Goal: Task Accomplishment & Management: Complete application form

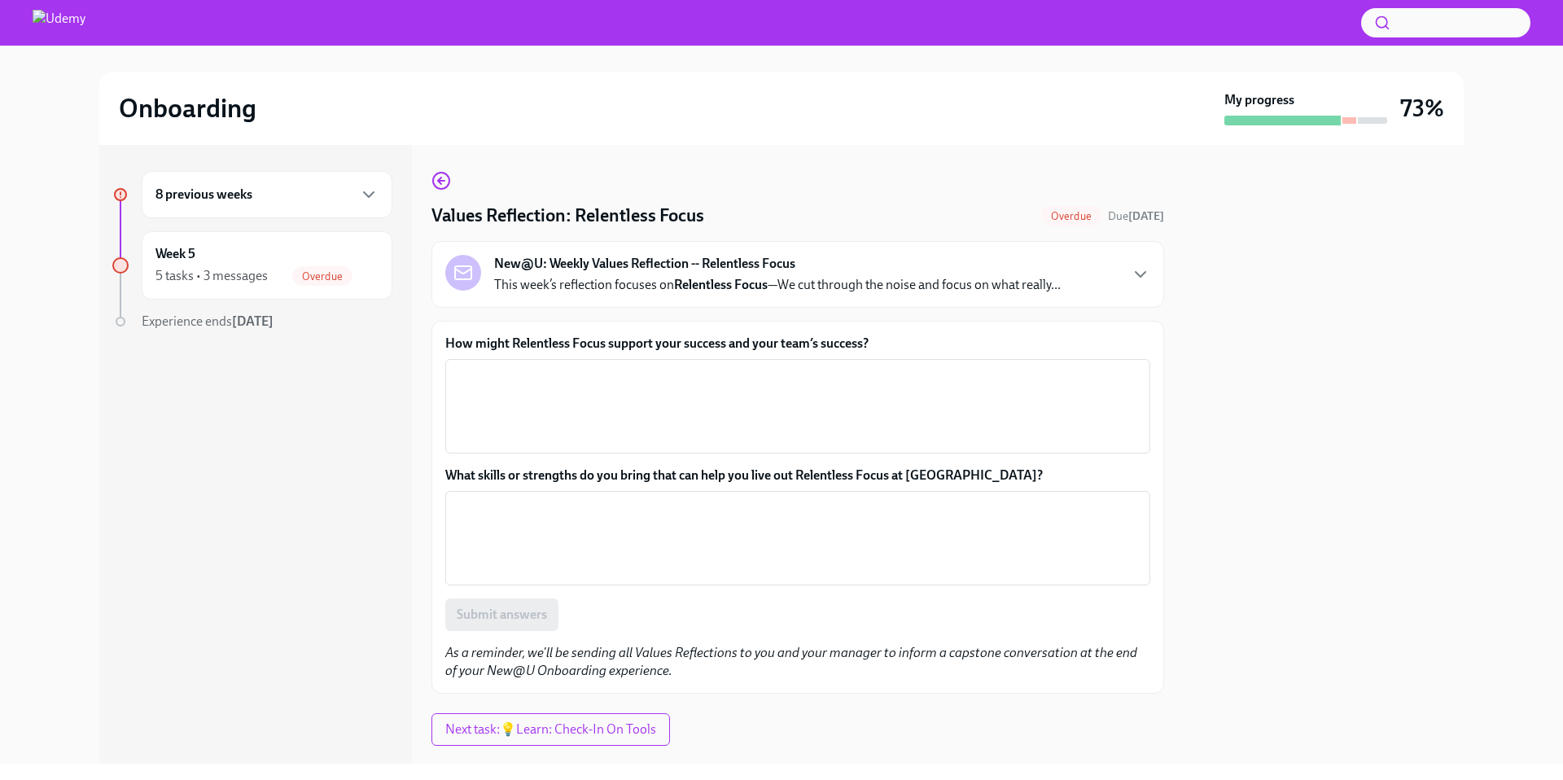
click at [664, 340] on label "How might Relentless Focus support your success and your team’s success?" at bounding box center [797, 344] width 705 height 18
click at [664, 367] on textarea "How might Relentless Focus support your success and your team’s success?" at bounding box center [798, 406] width 686 height 78
click at [664, 340] on label "How might Relentless Focus support your success and your team’s success?" at bounding box center [797, 344] width 705 height 18
click at [664, 367] on textarea "How might Relentless Focus support your success and your team’s success?" at bounding box center [798, 406] width 686 height 78
click at [664, 340] on label "How might Relentless Focus support your success and your team’s success?" at bounding box center [797, 344] width 705 height 18
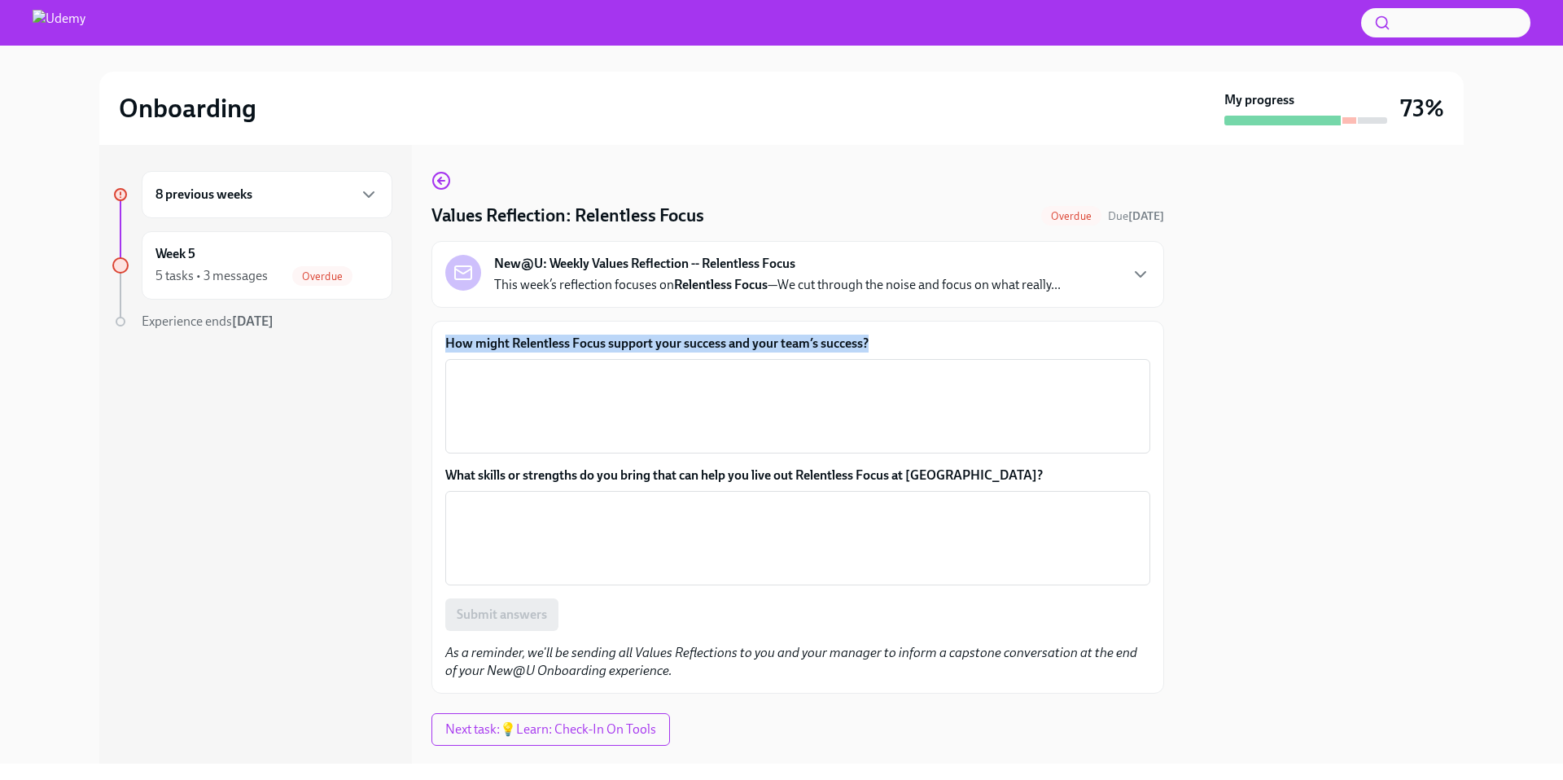
click at [664, 367] on textarea "How might Relentless Focus support your success and your team’s success?" at bounding box center [798, 406] width 686 height 78
click at [529, 349] on label "How might Relentless Focus support your success and your team’s success?" at bounding box center [797, 344] width 705 height 18
click at [529, 367] on textarea "How might Relentless Focus support your success and your team’s success?" at bounding box center [798, 406] width 686 height 78
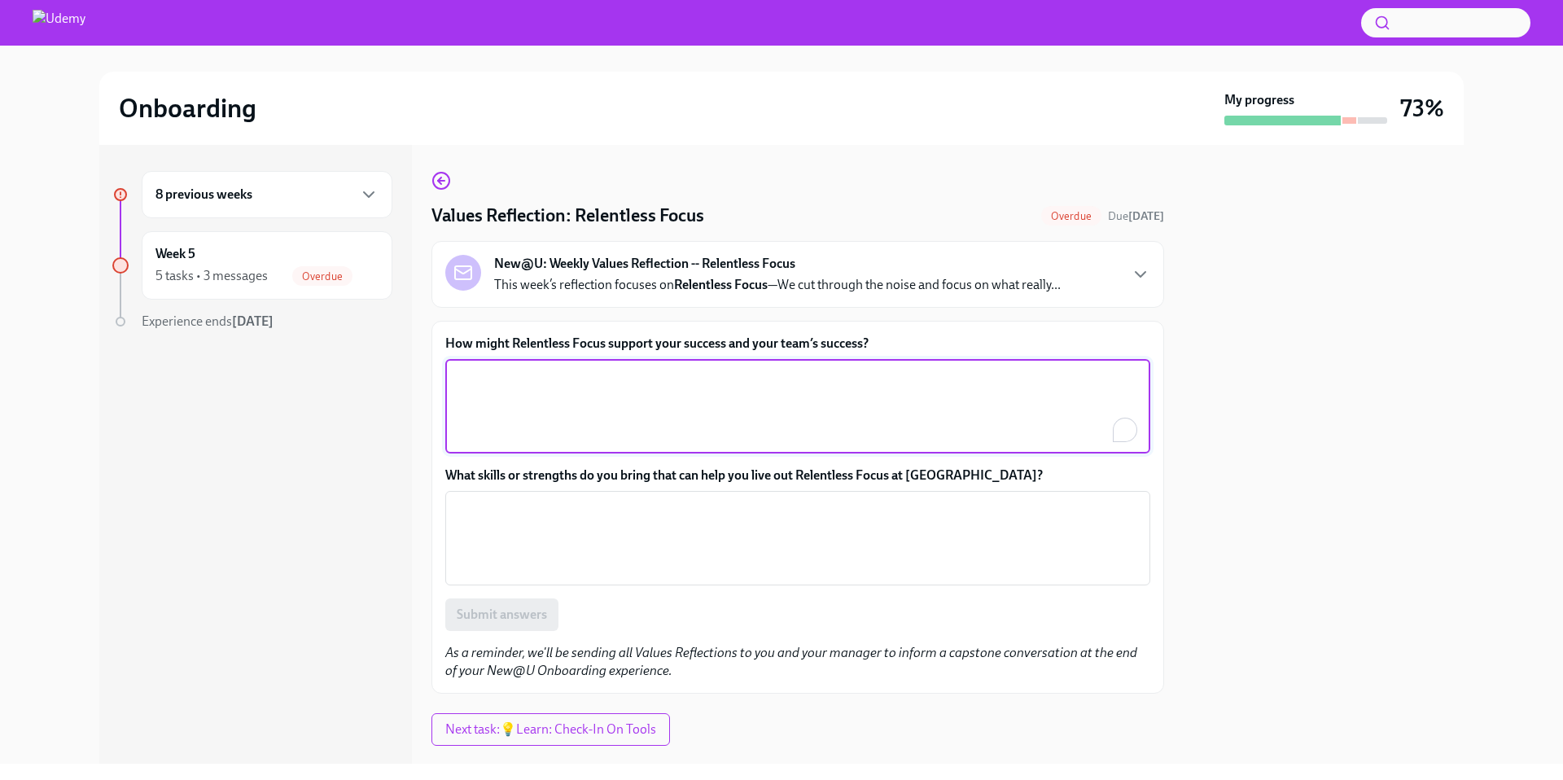
click at [528, 340] on label "How might Relentless Focus support your success and your team’s success?" at bounding box center [797, 344] width 705 height 18
click at [528, 367] on textarea "How might Relentless Focus support your success and your team’s success?" at bounding box center [798, 406] width 686 height 78
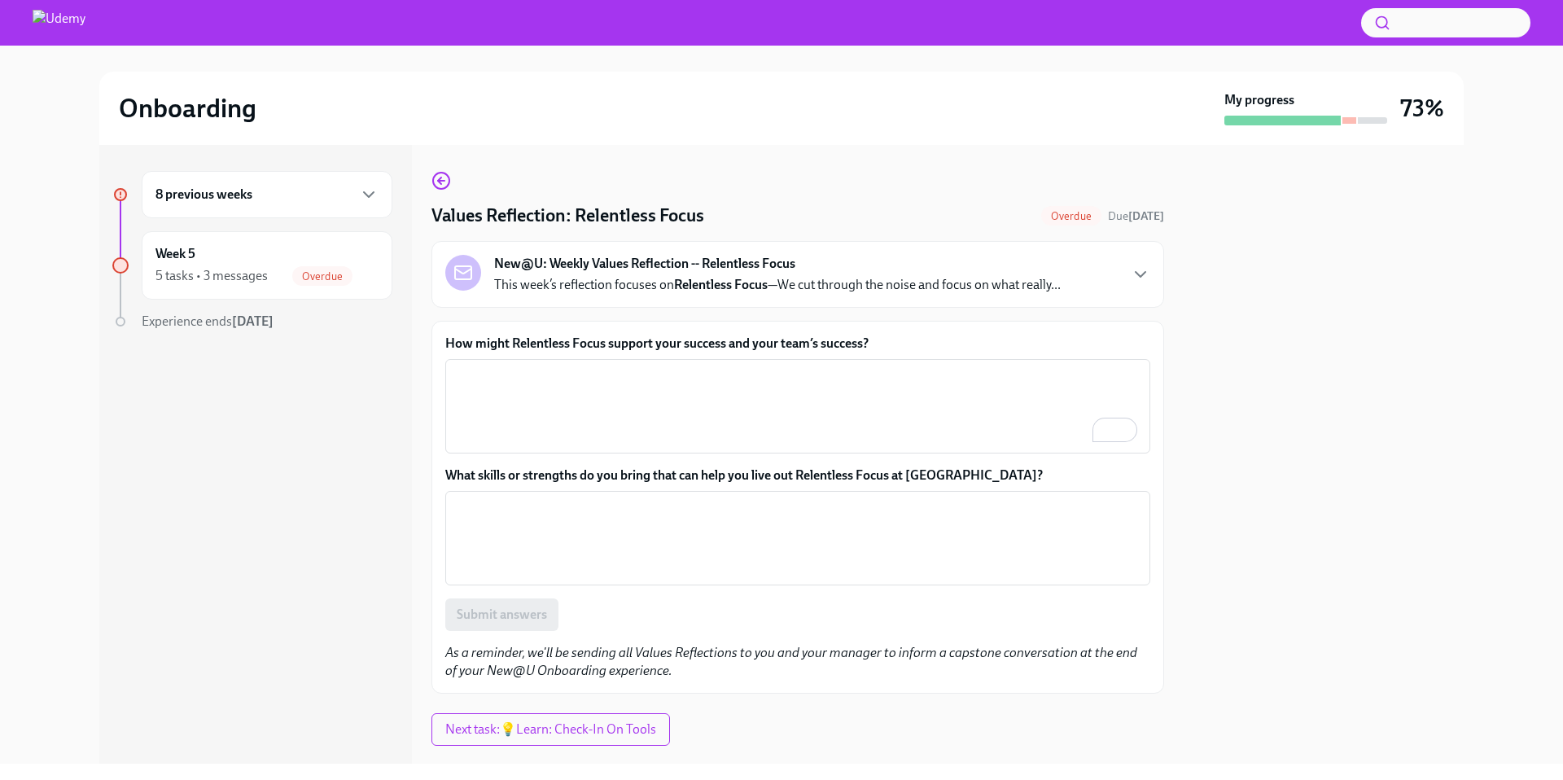
click at [590, 344] on label "How might Relentless Focus support your success and your team’s success?" at bounding box center [797, 344] width 705 height 18
click at [590, 367] on textarea "How might Relentless Focus support your success and your team’s success?" at bounding box center [798, 406] width 686 height 78
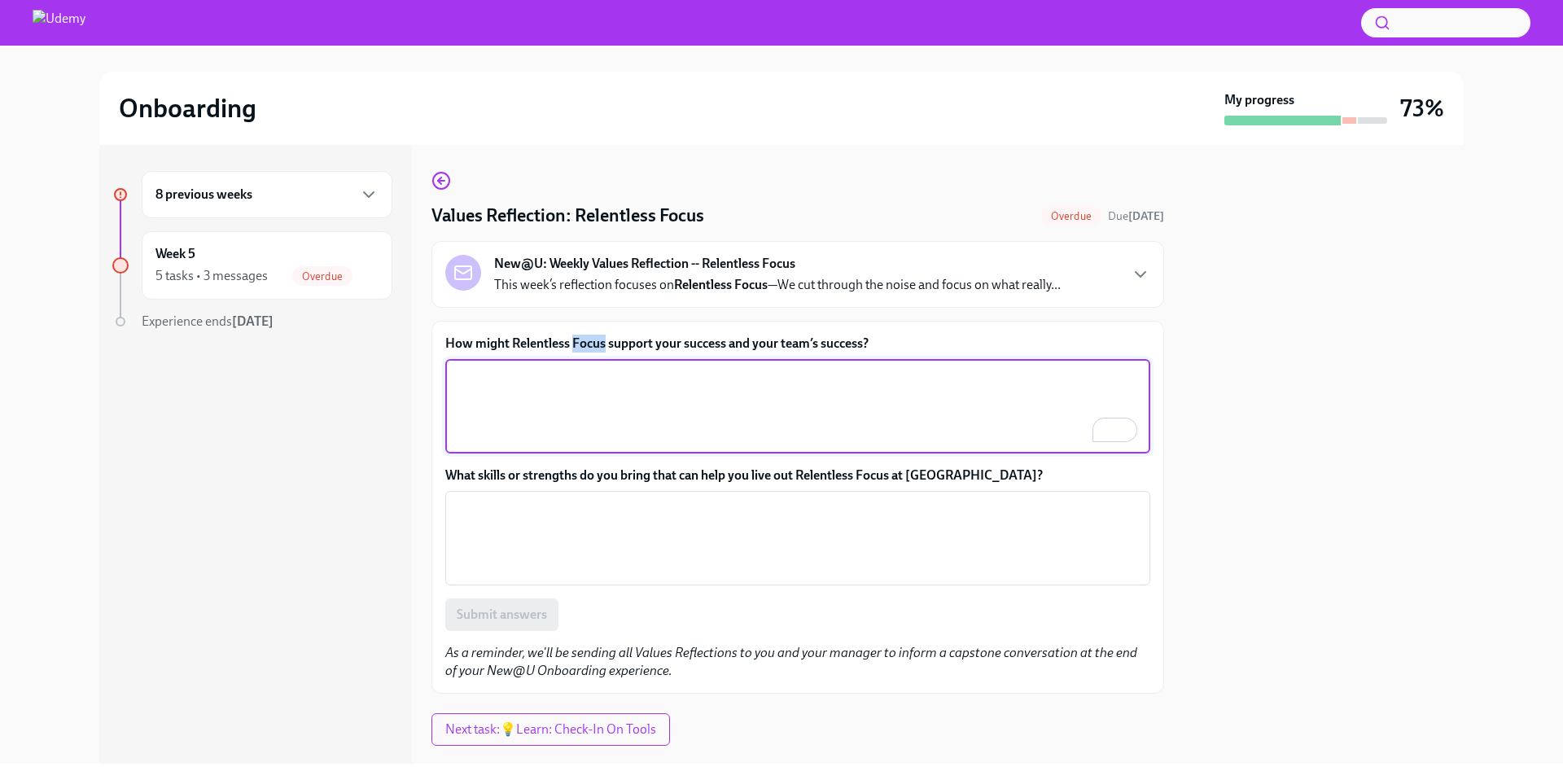
click at [590, 344] on label "How might Relentless Focus support your success and your team’s success?" at bounding box center [797, 344] width 705 height 18
click at [590, 367] on textarea "How might Relentless Focus support your success and your team’s success?" at bounding box center [798, 406] width 686 height 78
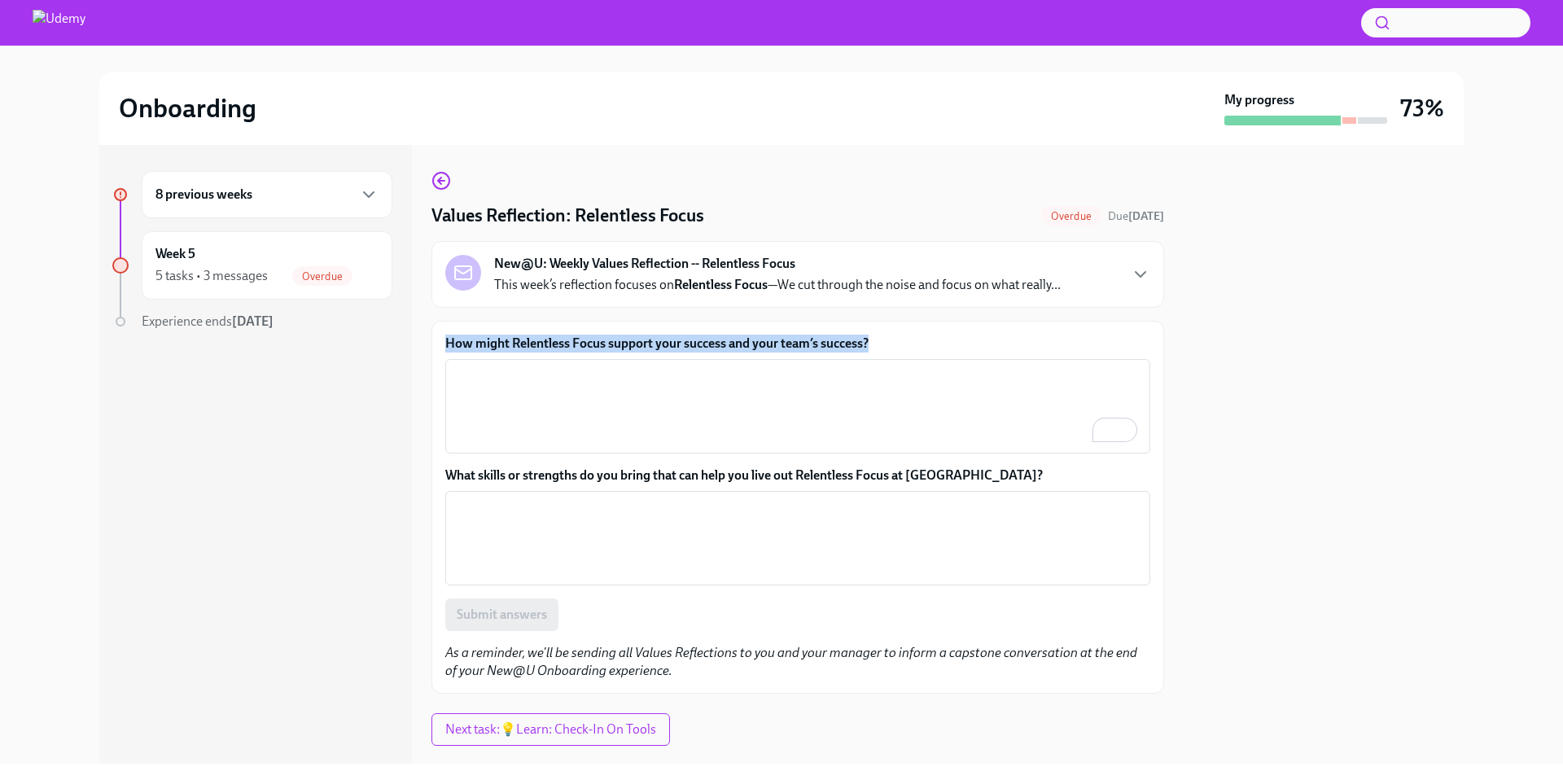
click at [590, 344] on label "How might Relentless Focus support your success and your team’s success?" at bounding box center [797, 344] width 705 height 18
click at [590, 367] on textarea "How might Relentless Focus support your success and your team’s success?" at bounding box center [798, 406] width 686 height 78
copy label "How might Relentless Focus support your success and your team’s success?"
click at [1102, 284] on div "New@U: Weekly Values Reflection -- Relentless Focus This week’s reflection focu…" at bounding box center [797, 274] width 705 height 39
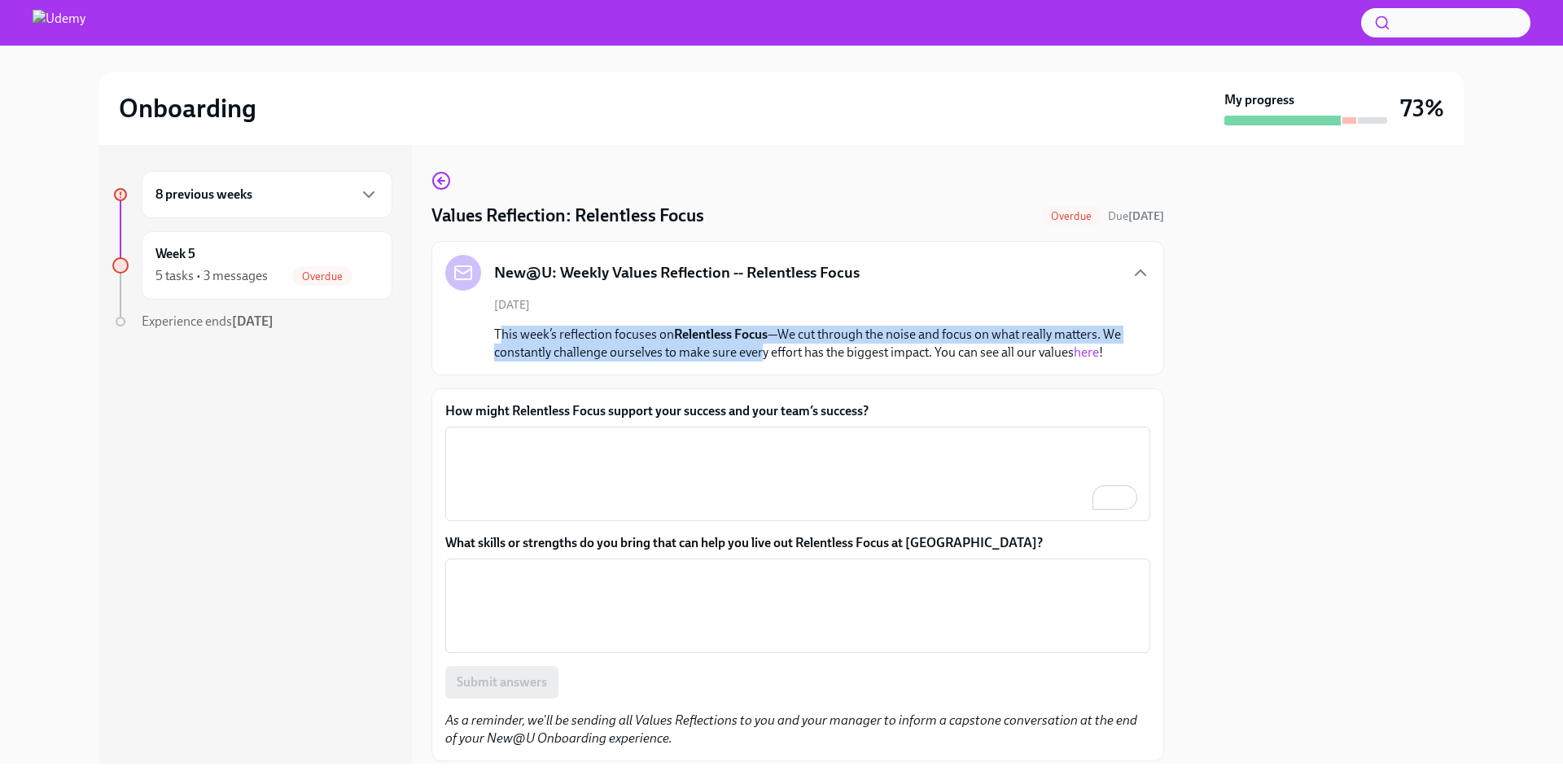
drag, startPoint x: 498, startPoint y: 337, endPoint x: 761, endPoint y: 349, distance: 263.3
click at [762, 349] on p "This week’s reflection focuses on Relentless Focus —We cut through the noise an…" at bounding box center [809, 344] width 630 height 36
click at [761, 349] on p "This week’s reflection focuses on Relentless Focus —We cut through the noise an…" at bounding box center [809, 344] width 630 height 36
drag, startPoint x: 933, startPoint y: 352, endPoint x: 487, endPoint y: 338, distance: 446.4
click at [487, 338] on div "[DATE] This week’s reflection focuses on Relentless Focus —We cut through the n…" at bounding box center [797, 329] width 705 height 64
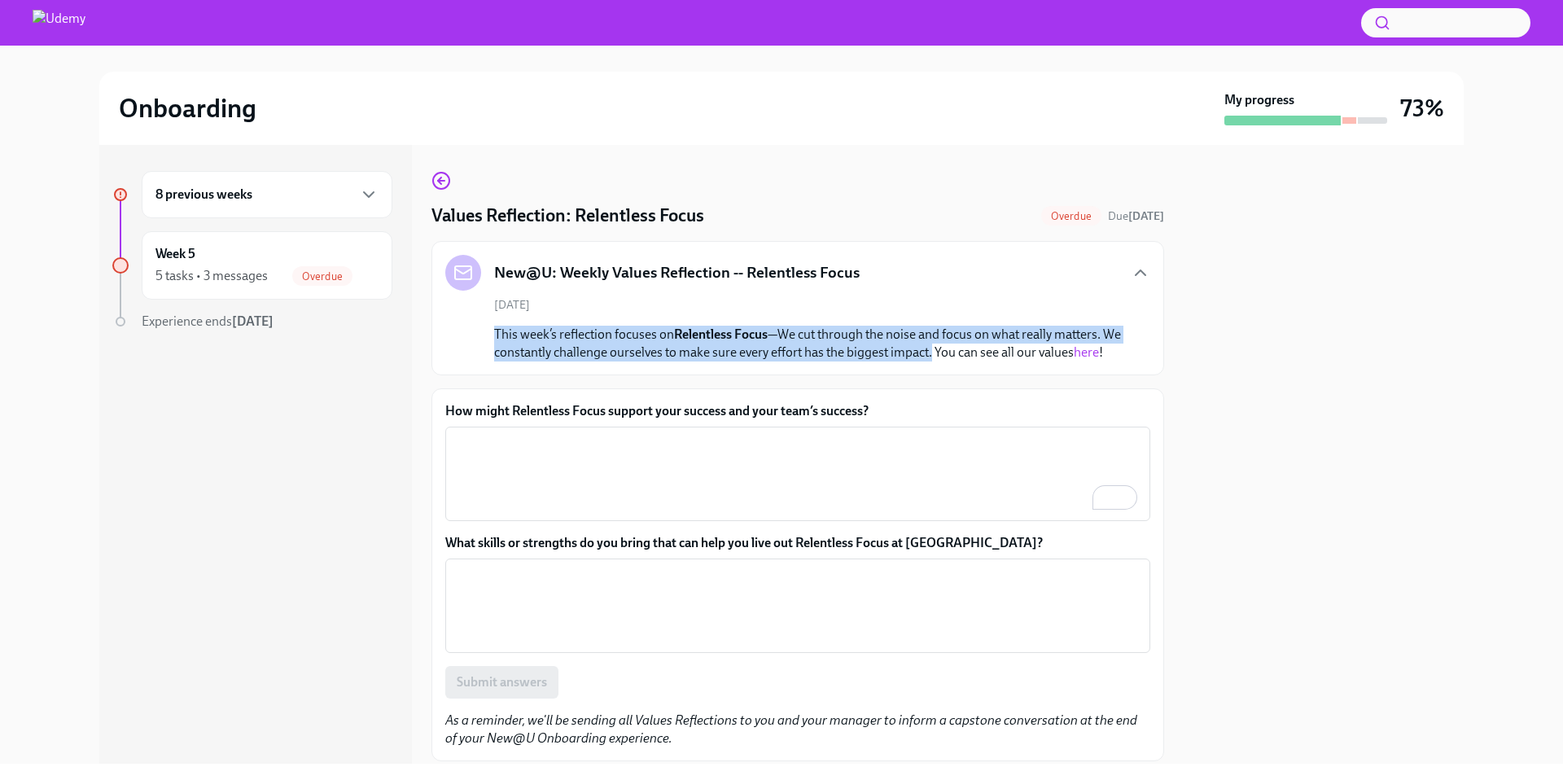
copy p "This week’s reflection focuses on Relentless Focus —We cut through the noise an…"
click at [456, 416] on label "How might Relentless Focus support your success and your team’s success?" at bounding box center [797, 411] width 705 height 18
click at [456, 435] on textarea "How might Relentless Focus support your success and your team’s success?" at bounding box center [798, 474] width 686 height 78
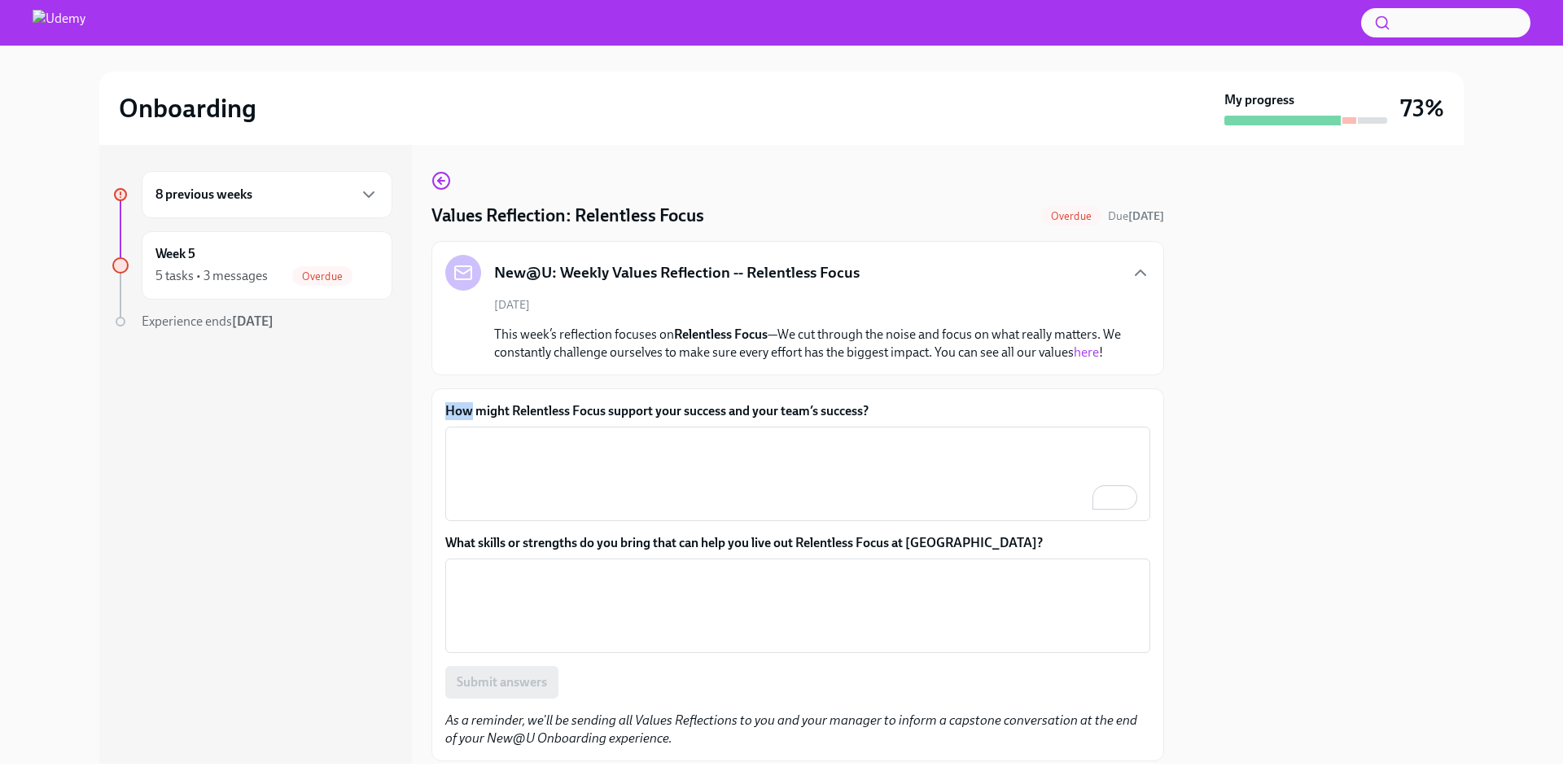
click at [456, 416] on label "How might Relentless Focus support your success and your team’s success?" at bounding box center [797, 411] width 705 height 18
click at [456, 435] on textarea "How might Relentless Focus support your success and your team’s success?" at bounding box center [798, 474] width 686 height 78
click at [456, 416] on label "How might Relentless Focus support your success and your team’s success?" at bounding box center [797, 411] width 705 height 18
click at [456, 435] on textarea "How might Relentless Focus support your success and your team’s success?" at bounding box center [798, 474] width 686 height 78
copy label "How might Relentless Focus support your success and your team’s success?"
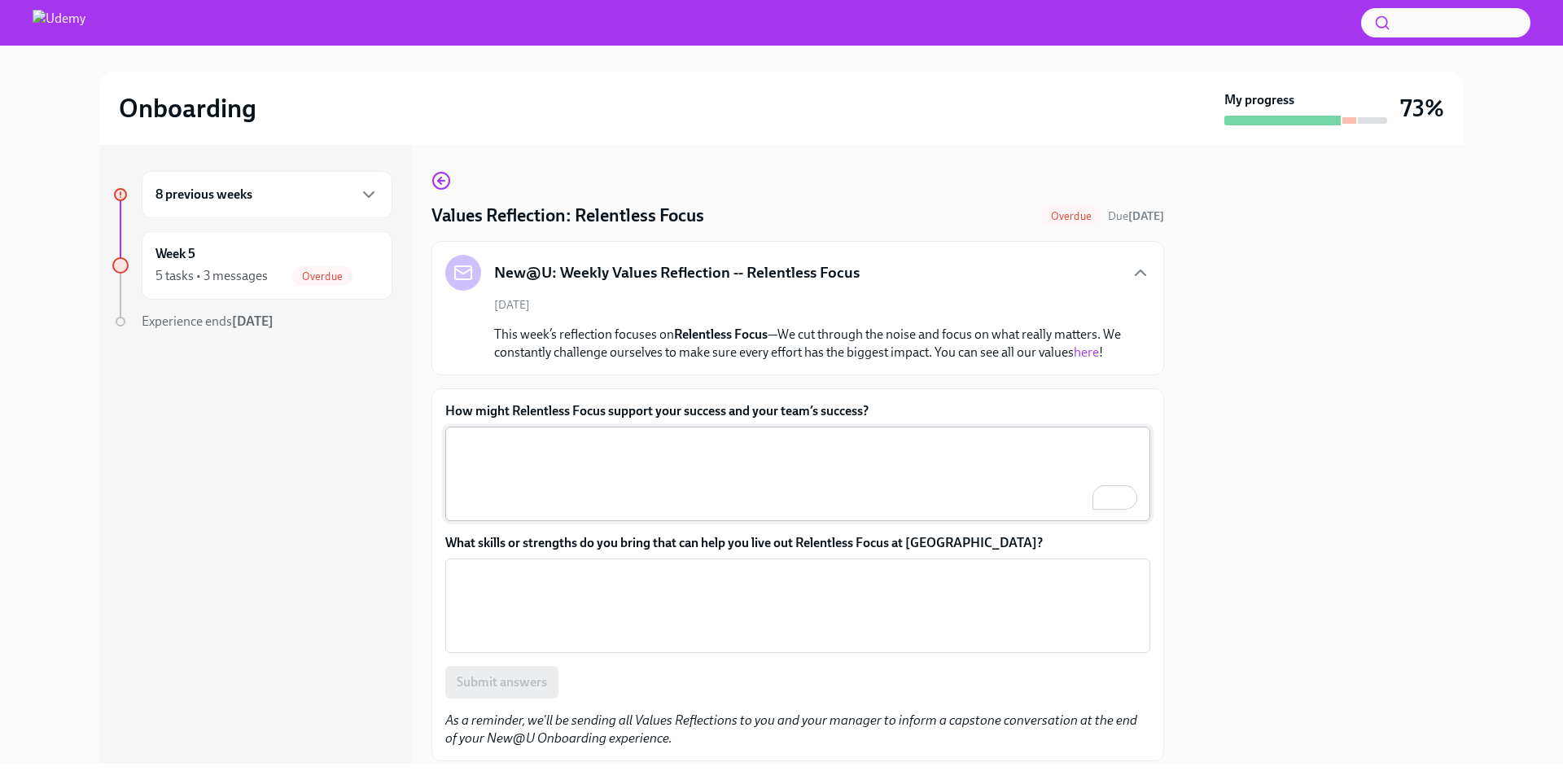
click at [474, 462] on textarea "How might Relentless Focus support your success and your team’s success?" at bounding box center [798, 474] width 686 height 78
paste textarea "Relentless Focus helps prioritize high-impact activities and eliminate distract…"
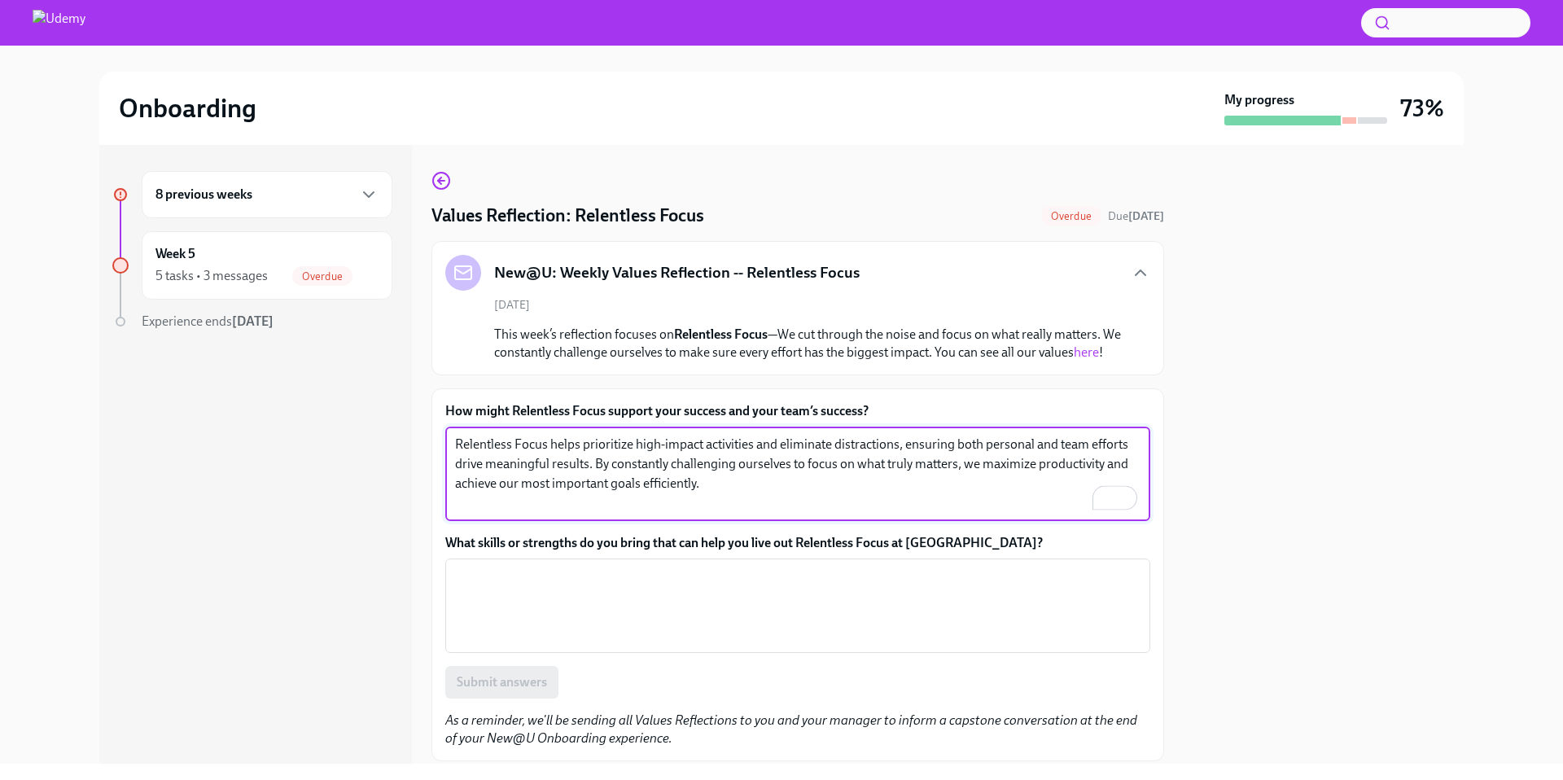
type textarea "Relentless Focus helps prioritize high-impact activities and eliminate distract…"
click at [590, 541] on label "What skills or strengths do you bring that can help you live out Relentless Foc…" at bounding box center [797, 543] width 705 height 18
click at [590, 567] on textarea "What skills or strengths do you bring that can help you live out Relentless Foc…" at bounding box center [798, 606] width 686 height 78
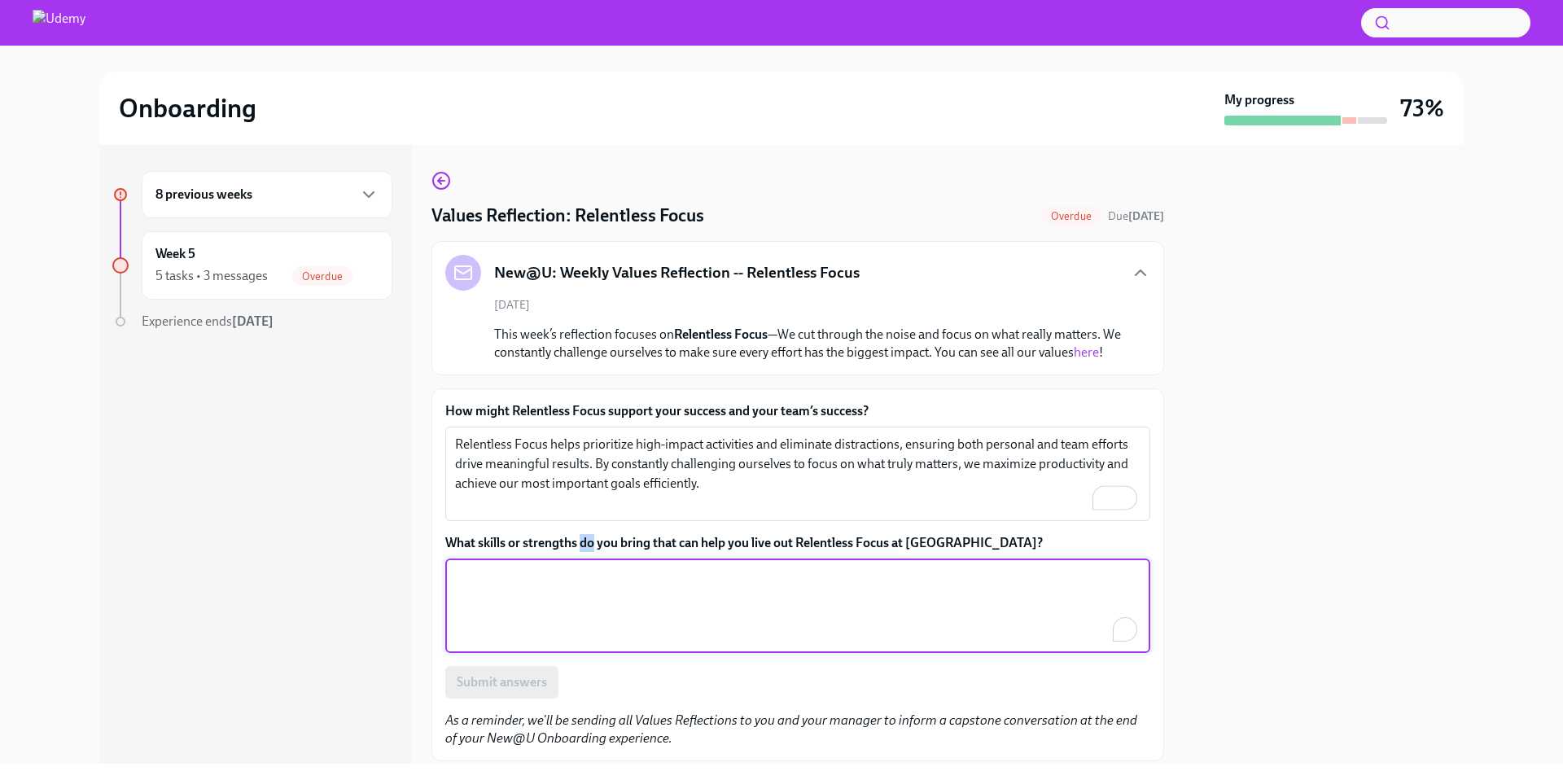
click at [590, 541] on label "What skills or strengths do you bring that can help you live out Relentless Foc…" at bounding box center [797, 543] width 705 height 18
click at [590, 567] on textarea "What skills or strengths do you bring that can help you live out Relentless Foc…" at bounding box center [798, 606] width 686 height 78
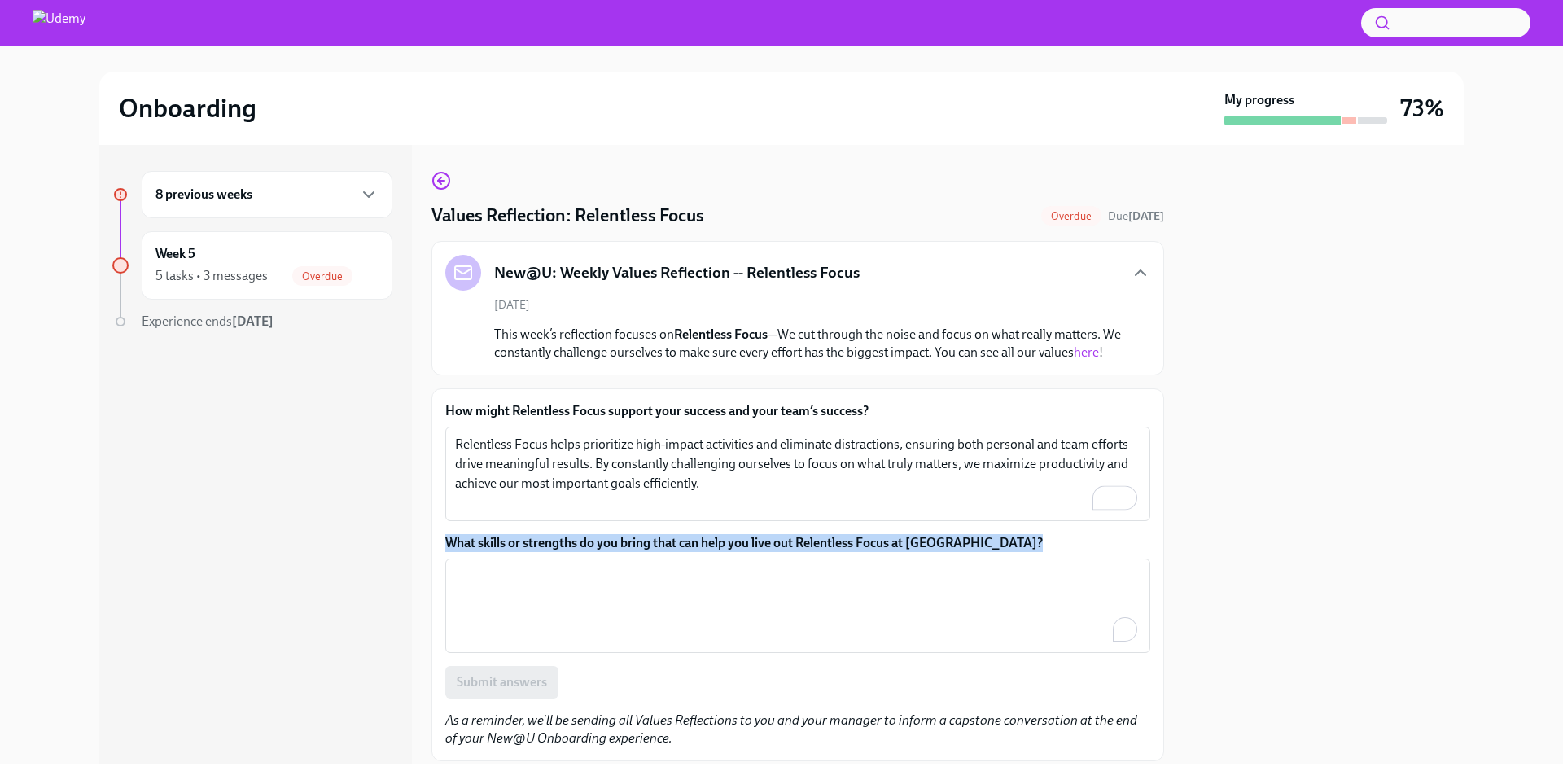
click at [590, 541] on label "What skills or strengths do you bring that can help you live out Relentless Foc…" at bounding box center [797, 543] width 705 height 18
click at [590, 567] on textarea "What skills or strengths do you bring that can help you live out Relentless Foc…" at bounding box center [798, 606] width 686 height 78
copy label "What skills or strengths do you bring that can help you live out Relentless Foc…"
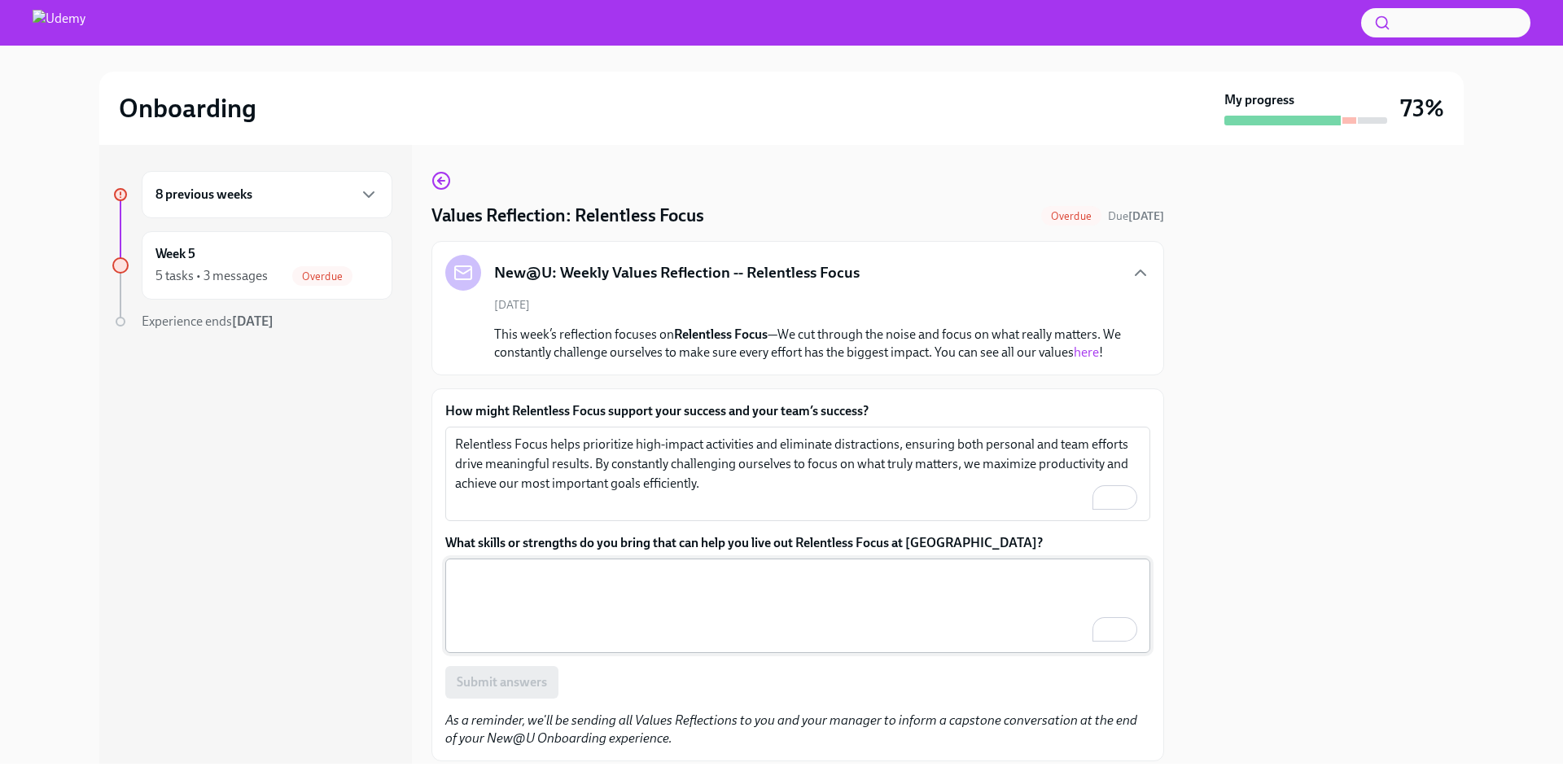
click at [563, 612] on textarea "What skills or strengths do you bring that can help you live out Relentless Foc…" at bounding box center [798, 606] width 686 height 78
click at [530, 597] on textarea "What skills or strengths do you bring that can help you live out Relentless Foc…" at bounding box center [798, 606] width 686 height 78
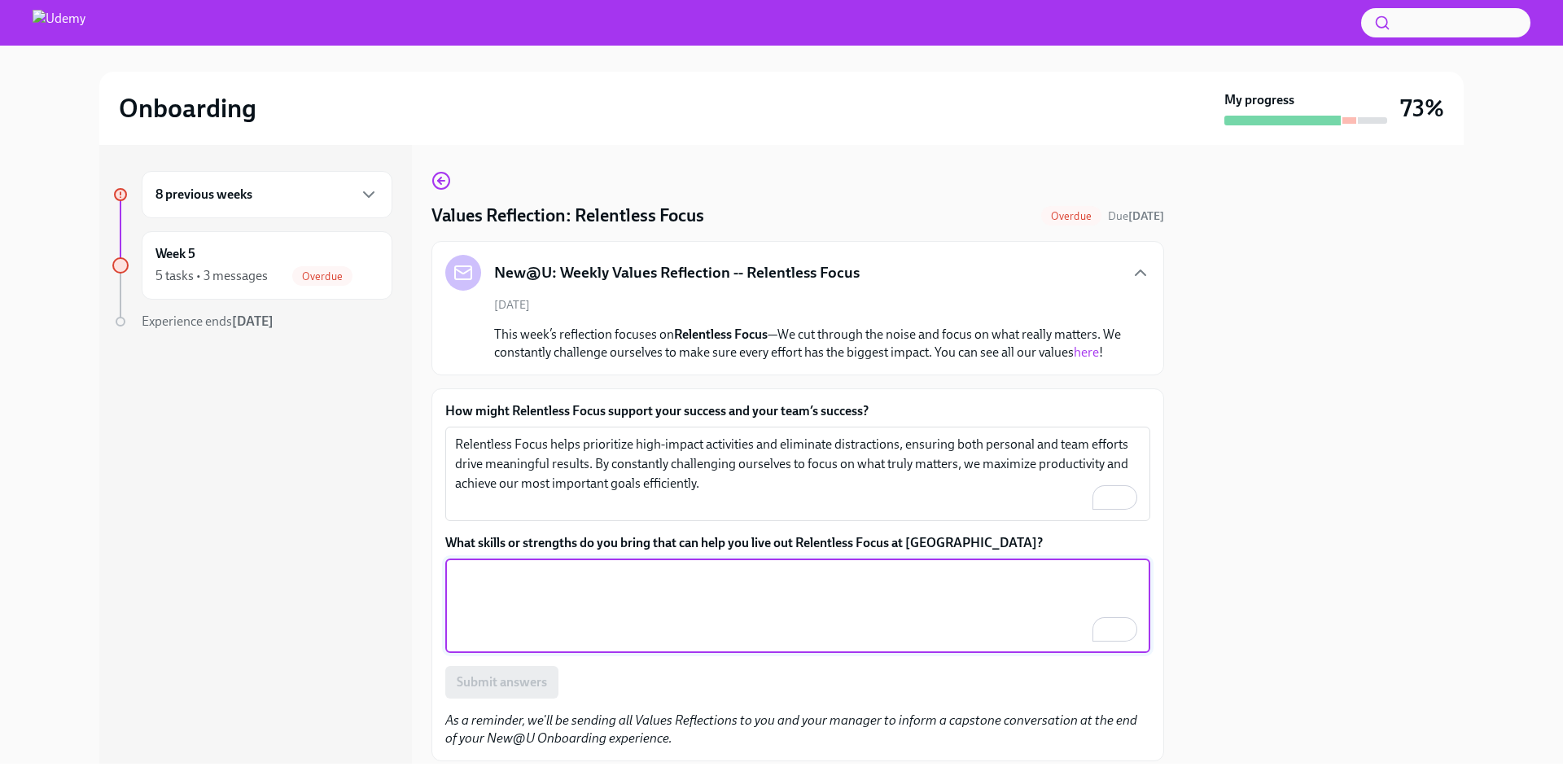
paste textarea "My ability to set clear goals and maintain focus under pressure helps ensure th…"
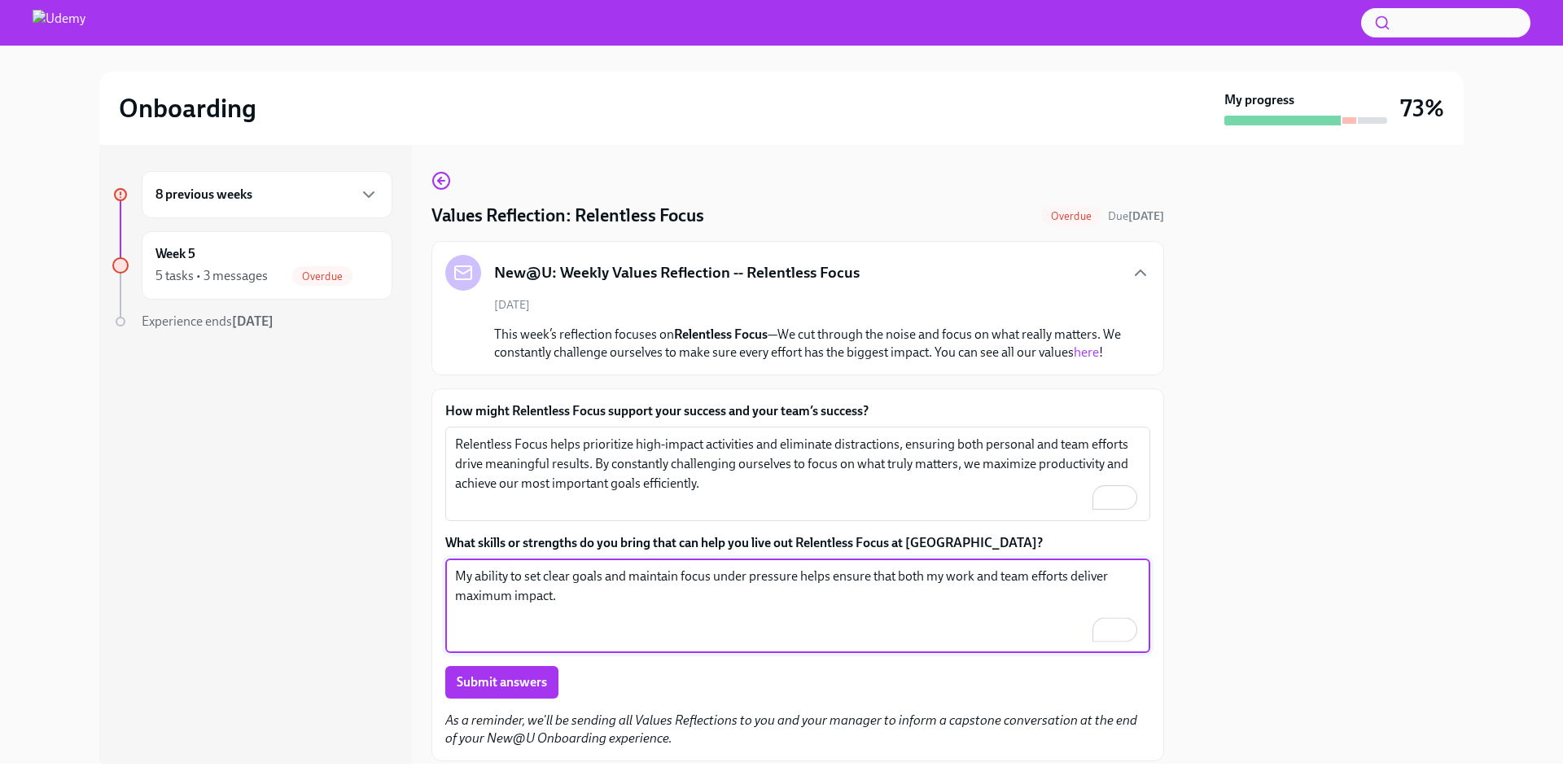
type textarea "My ability to set clear goals and maintain focus under pressure helps ensure th…"
click at [361, 638] on div "8 previous weeks Week 5 5 tasks • 3 messages Overdue Experience ends [DATE]" at bounding box center [255, 454] width 313 height 619
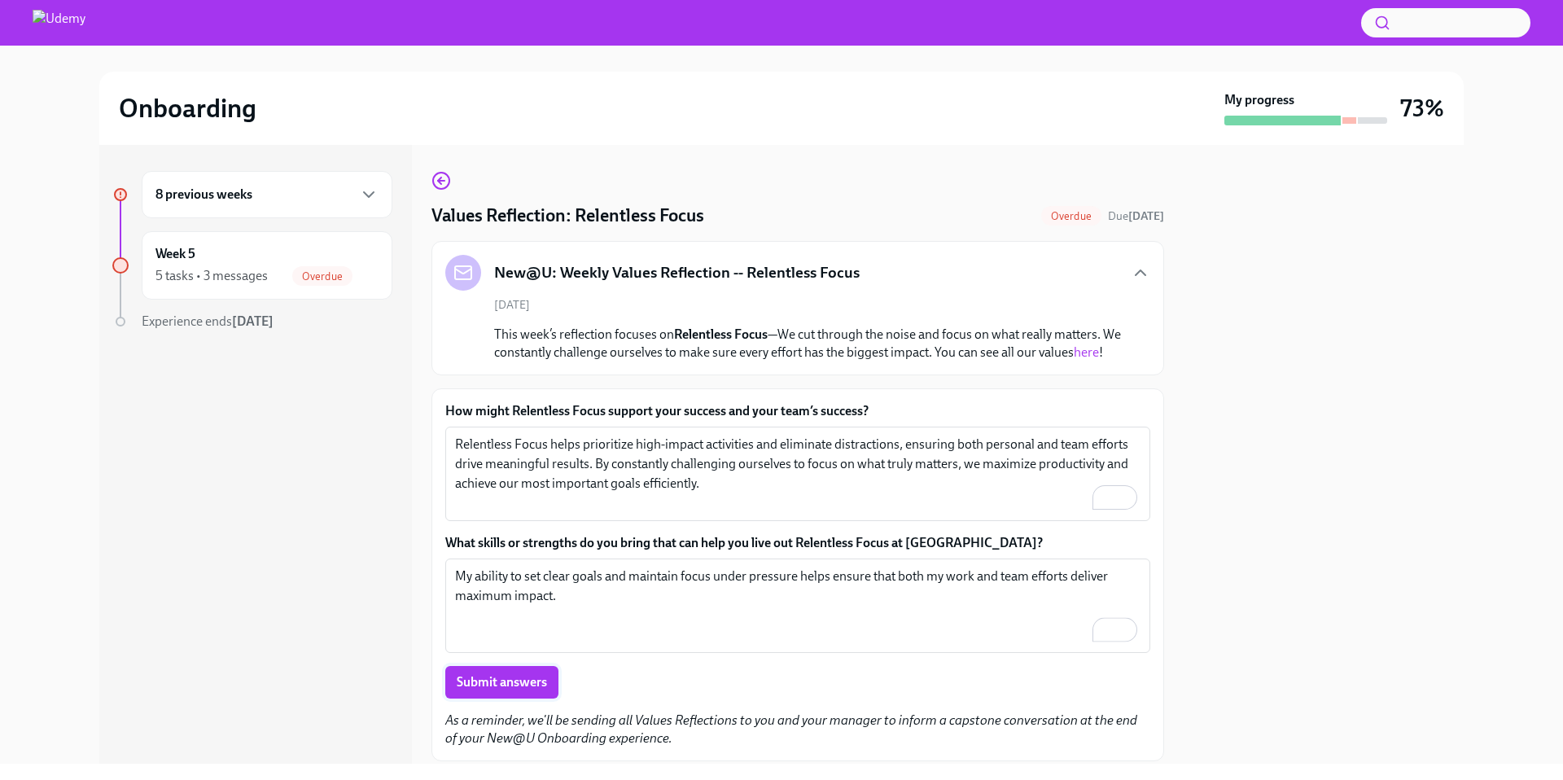
click at [486, 682] on span "Submit answers" at bounding box center [502, 682] width 90 height 16
click at [324, 186] on div "8 previous weeks" at bounding box center [267, 195] width 223 height 20
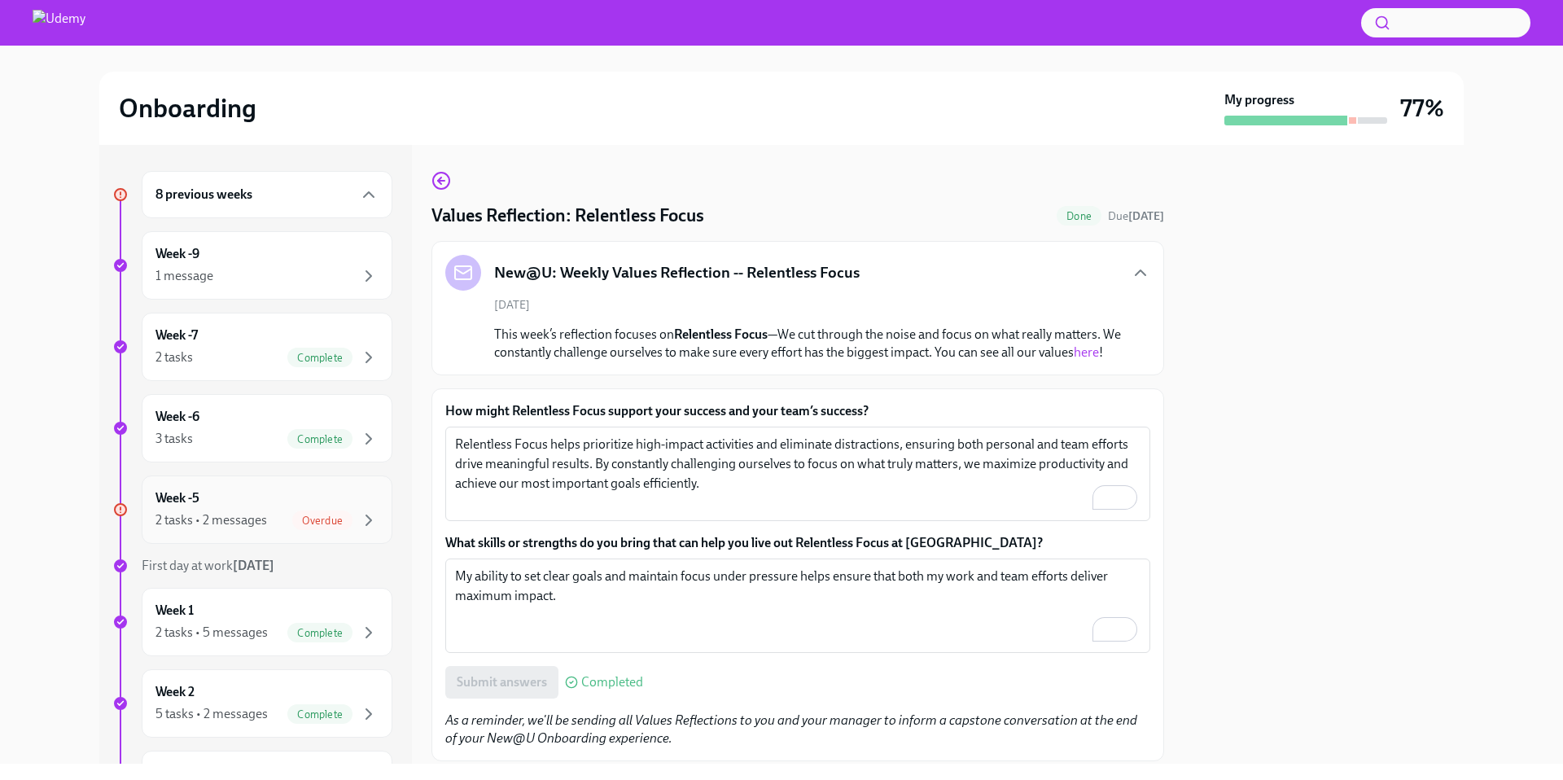
click at [262, 511] on div "2 tasks • 2 messages Overdue" at bounding box center [267, 521] width 223 height 20
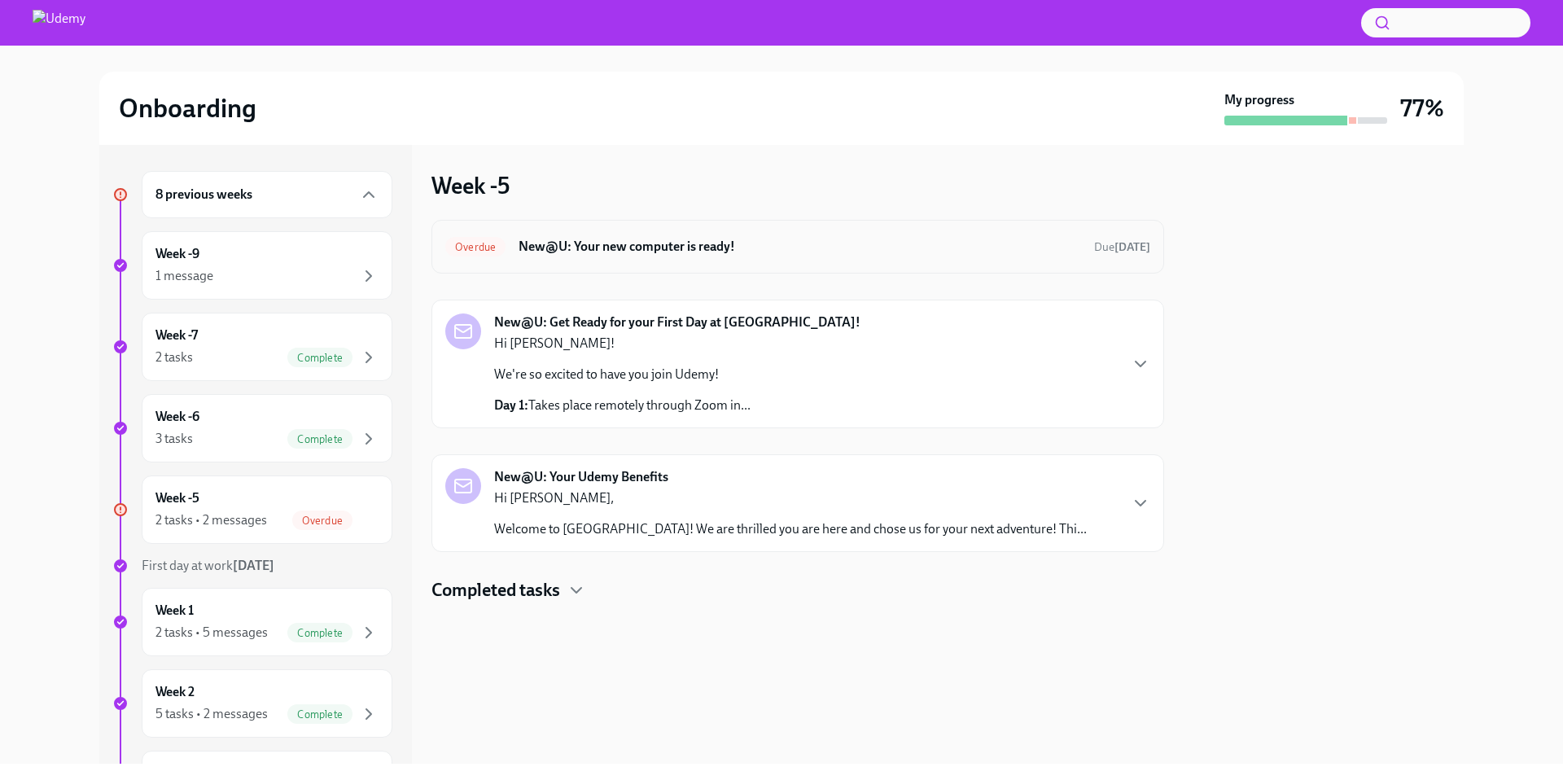
click at [711, 236] on div "Overdue New@U: Your new computer is ready! Due [DATE]" at bounding box center [797, 247] width 705 height 26
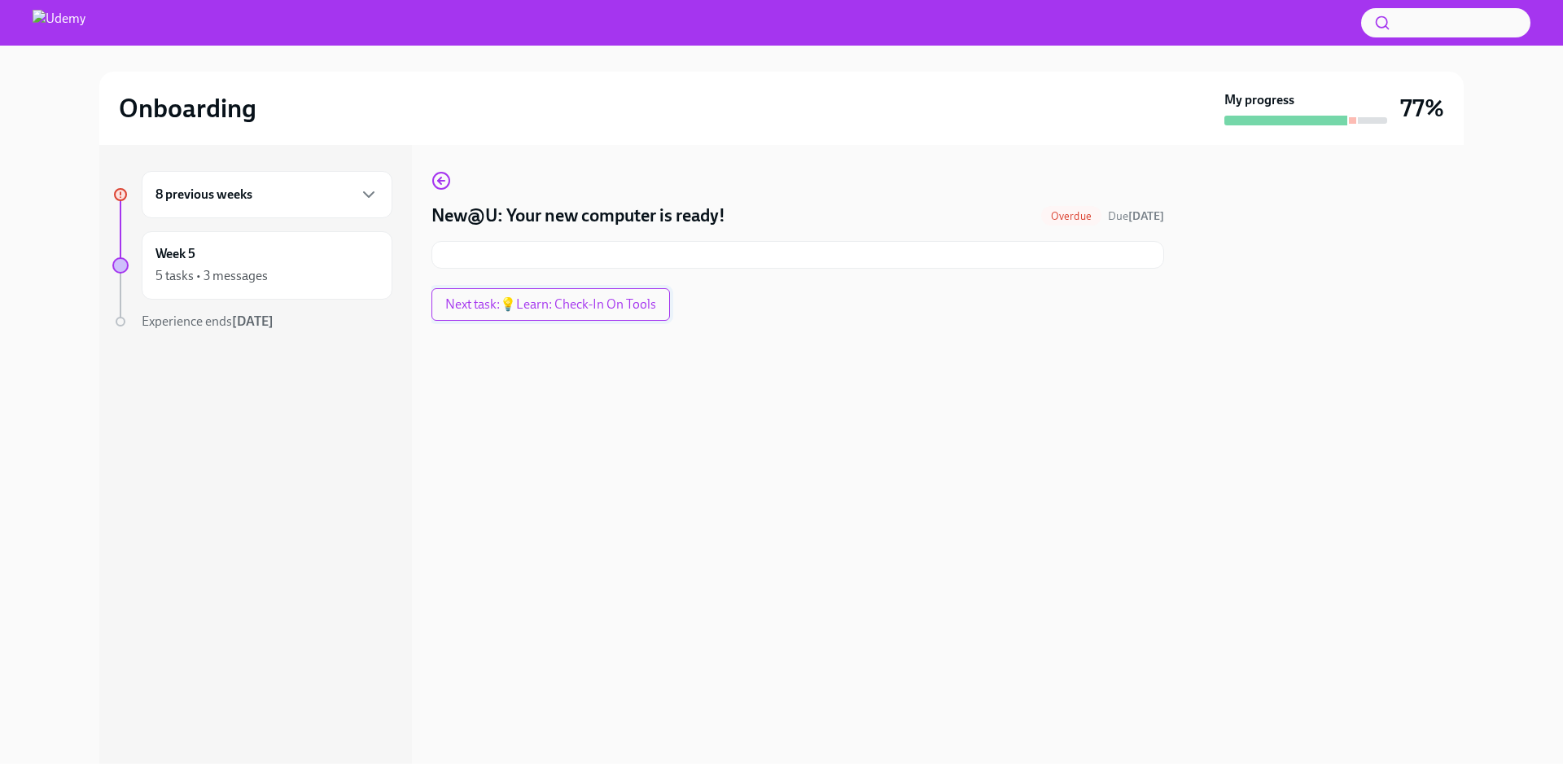
click at [617, 309] on span "Next task : 💡Learn: Check-In On Tools" at bounding box center [550, 304] width 211 height 16
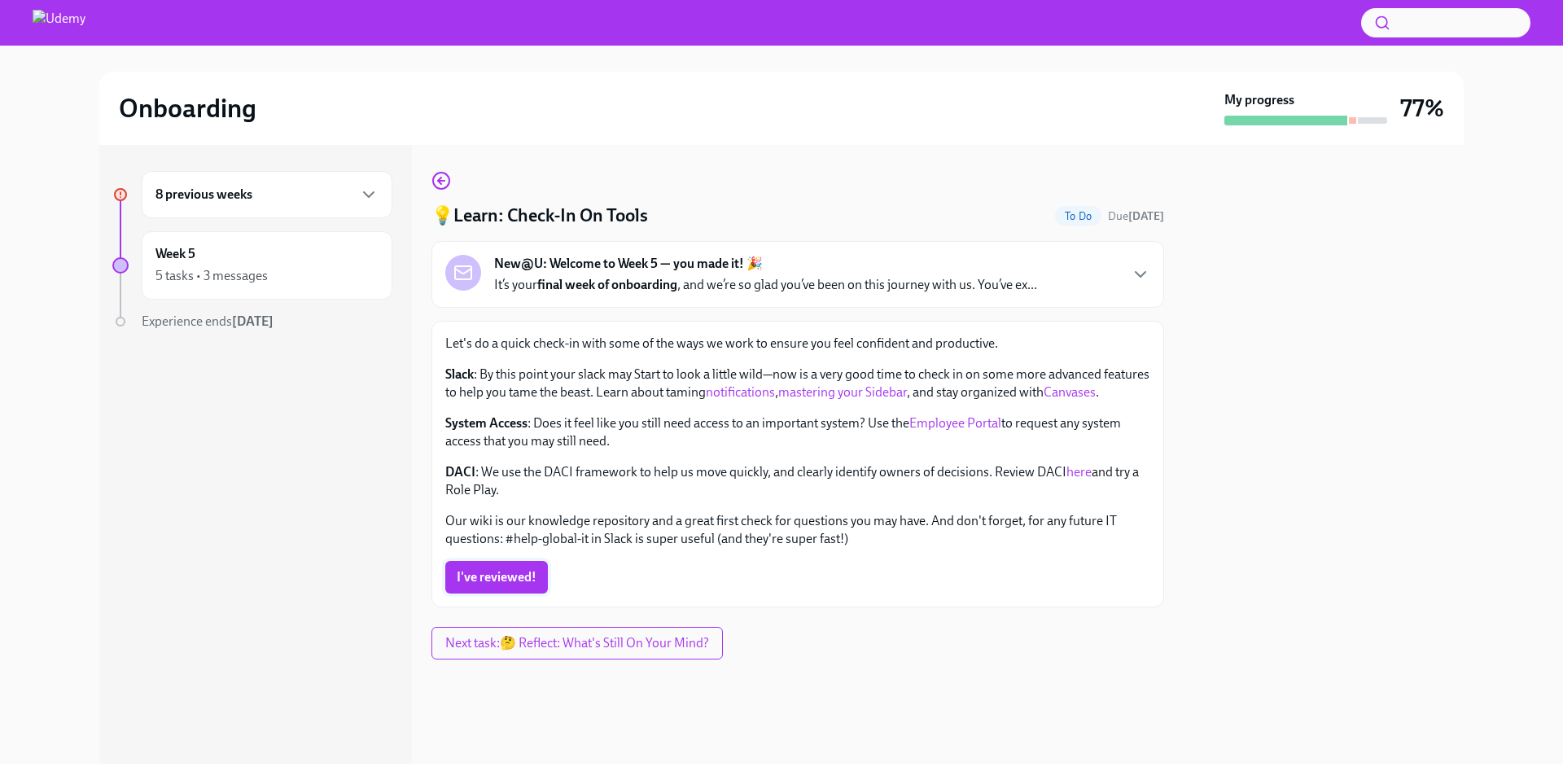
click at [499, 583] on span "I've reviewed!" at bounding box center [497, 577] width 80 height 16
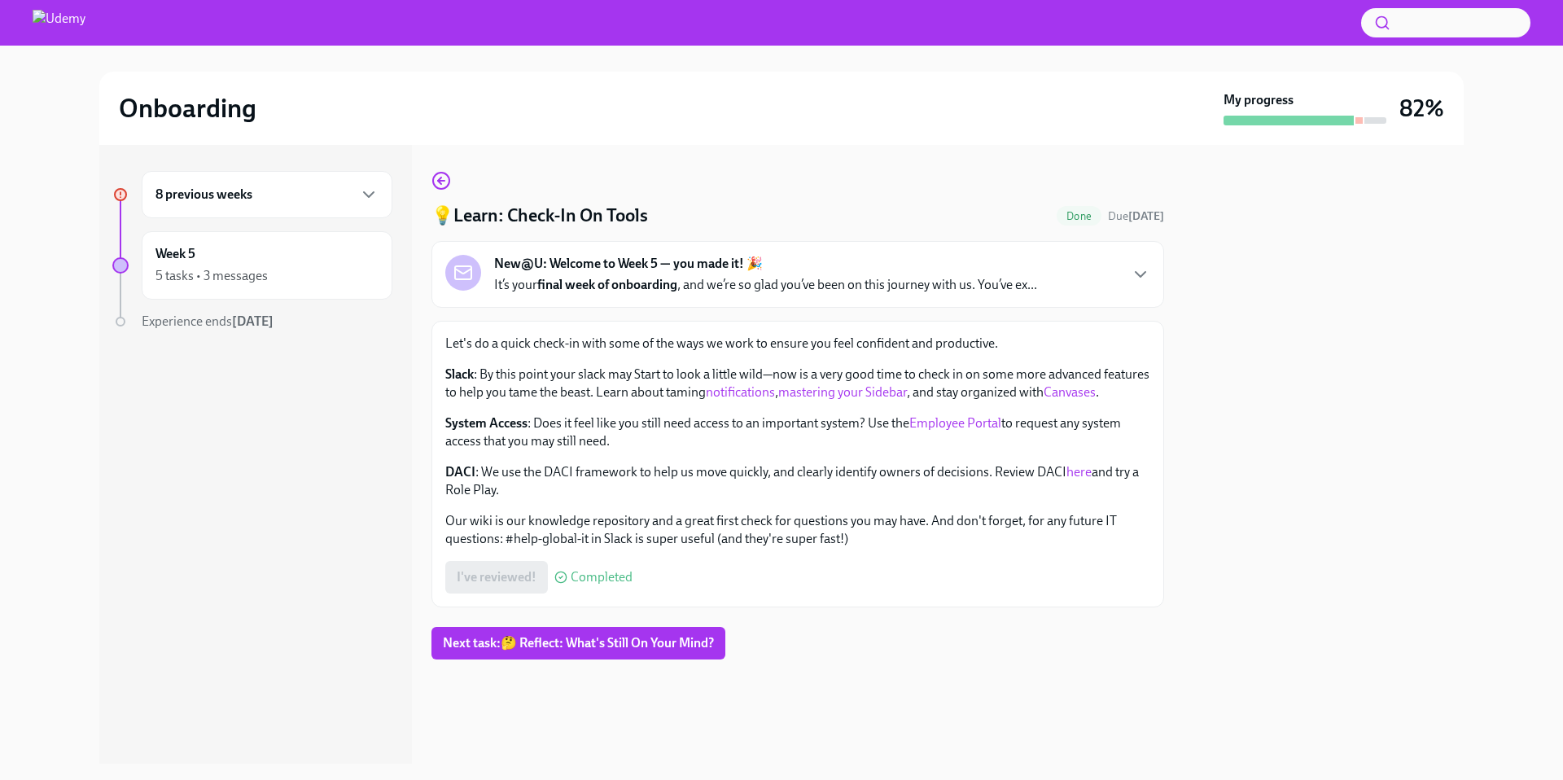
click at [618, 718] on div "💡Learn: Check-In On Tools Done Due [DATE] New@U: Welcome to Week 5 — you made i…" at bounding box center [798, 454] width 733 height 619
click at [605, 637] on span "Next task : 🤔 Reflect: What's Still On Your Mind?" at bounding box center [578, 643] width 271 height 16
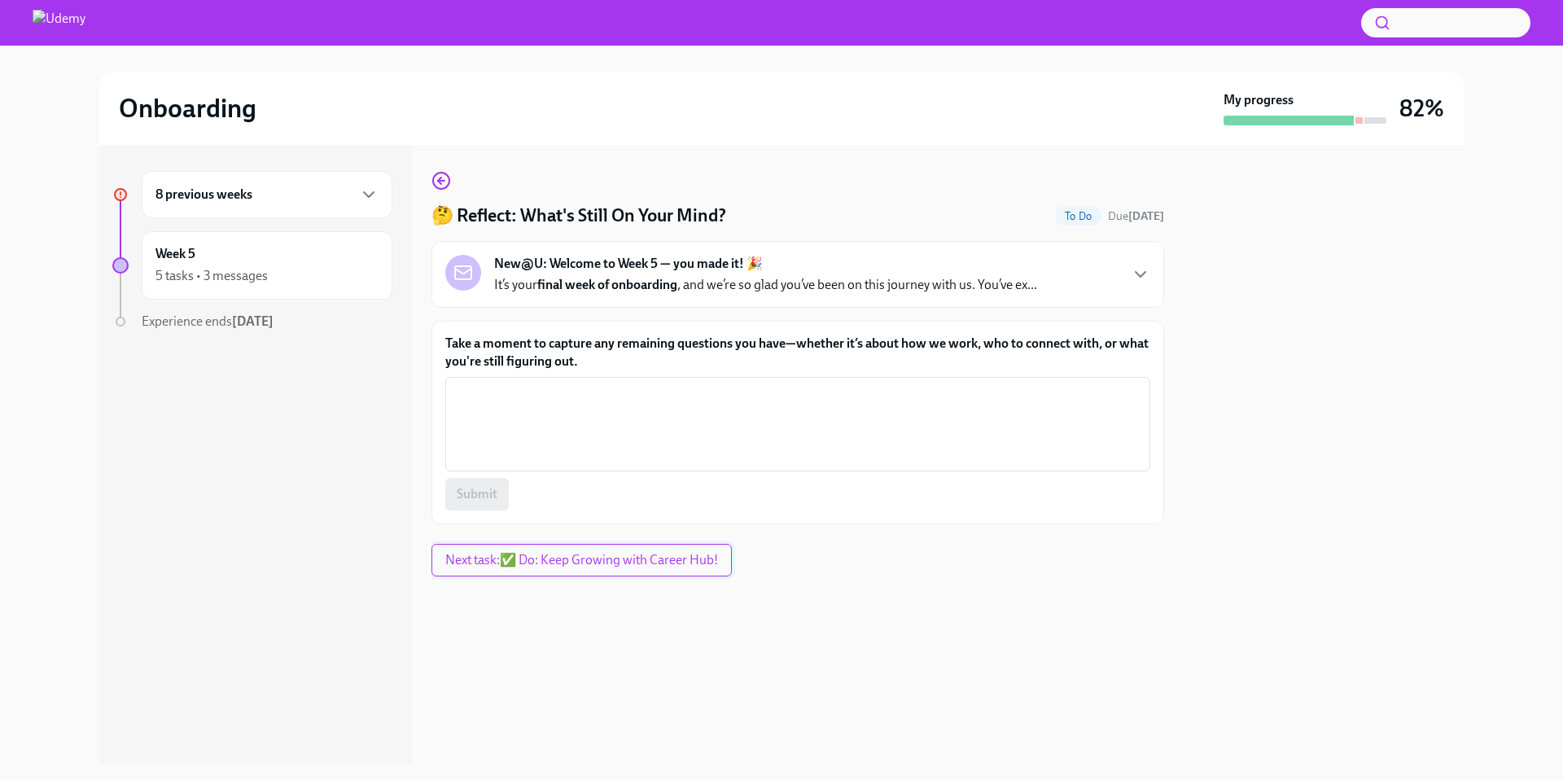
click at [516, 568] on span "Next task : ✅ Do: Keep Growing with Career Hub!" at bounding box center [581, 560] width 273 height 16
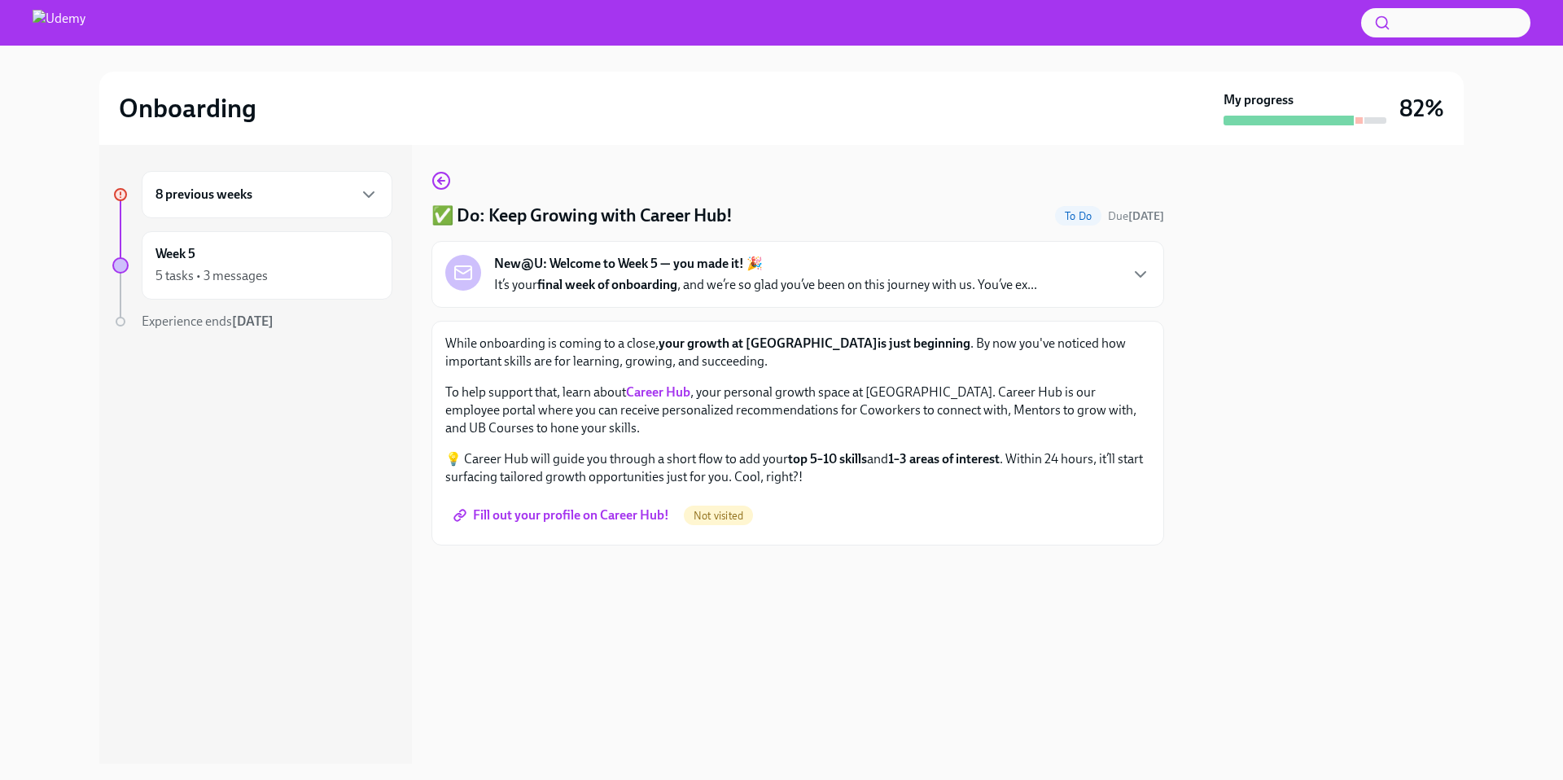
click at [298, 202] on div "8 previous weeks" at bounding box center [267, 195] width 223 height 20
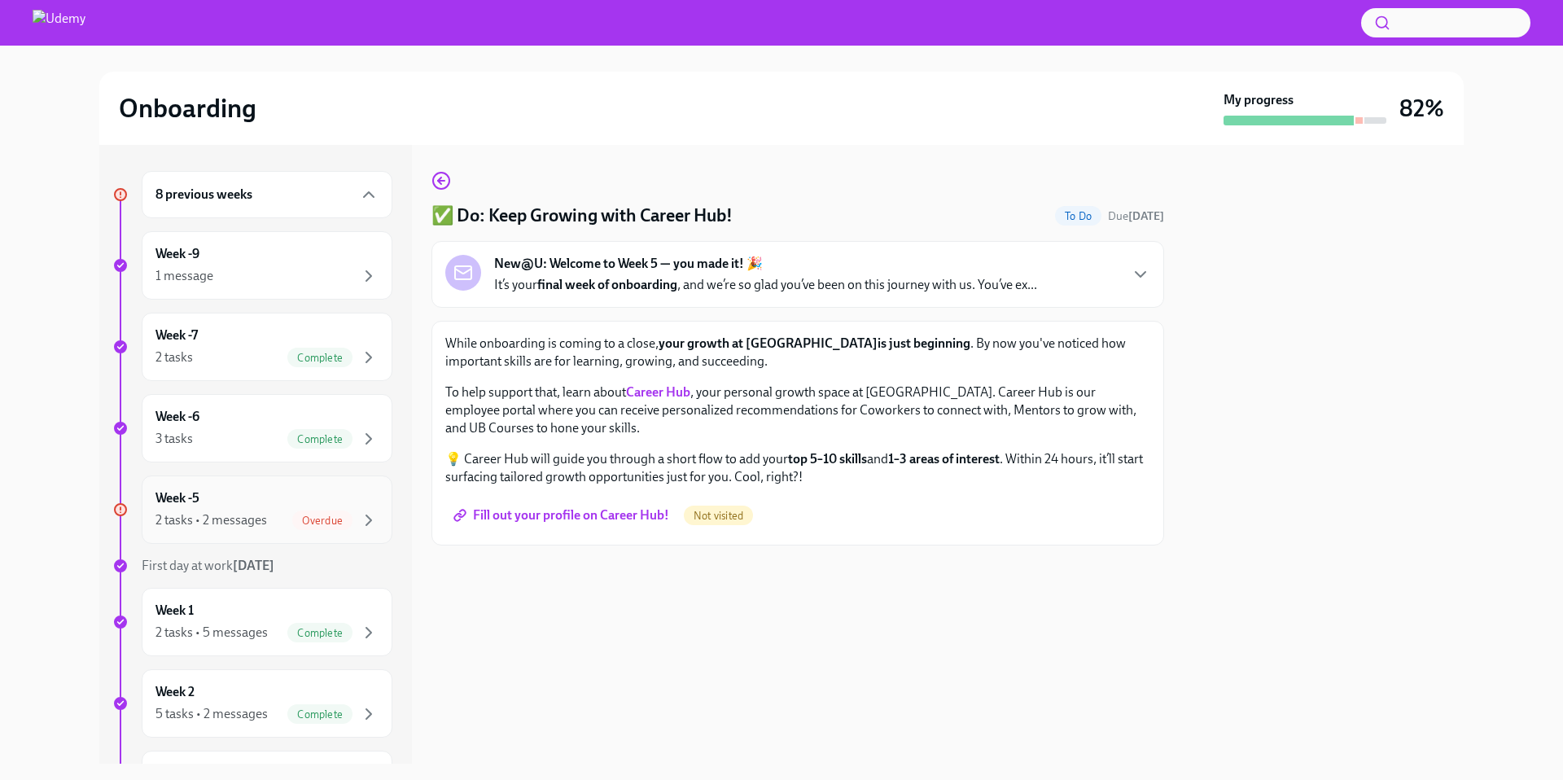
click at [256, 502] on div "Week -5 2 tasks • 2 messages Overdue" at bounding box center [267, 509] width 223 height 41
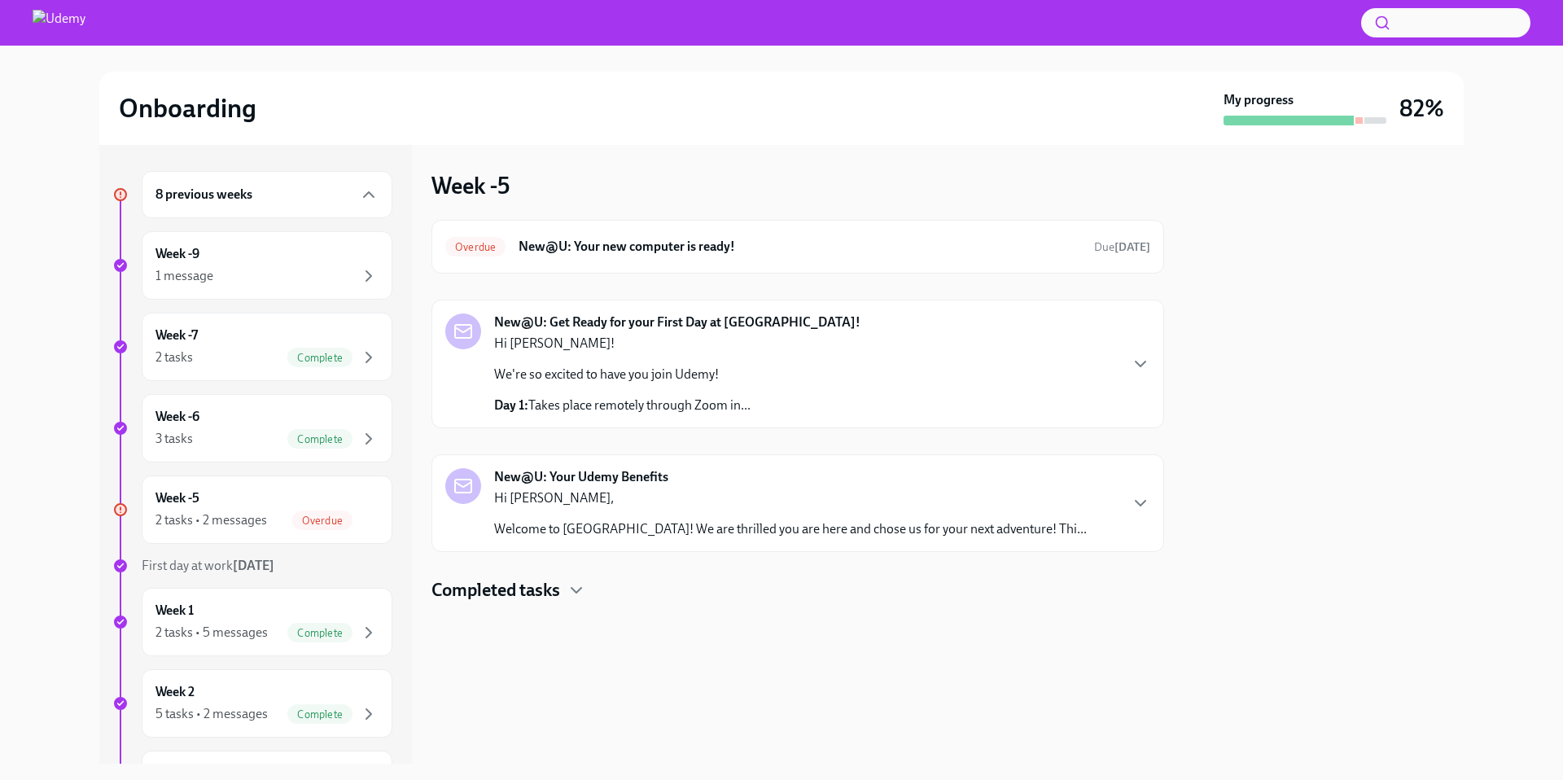
click at [699, 501] on p "Hi [PERSON_NAME]," at bounding box center [790, 498] width 593 height 18
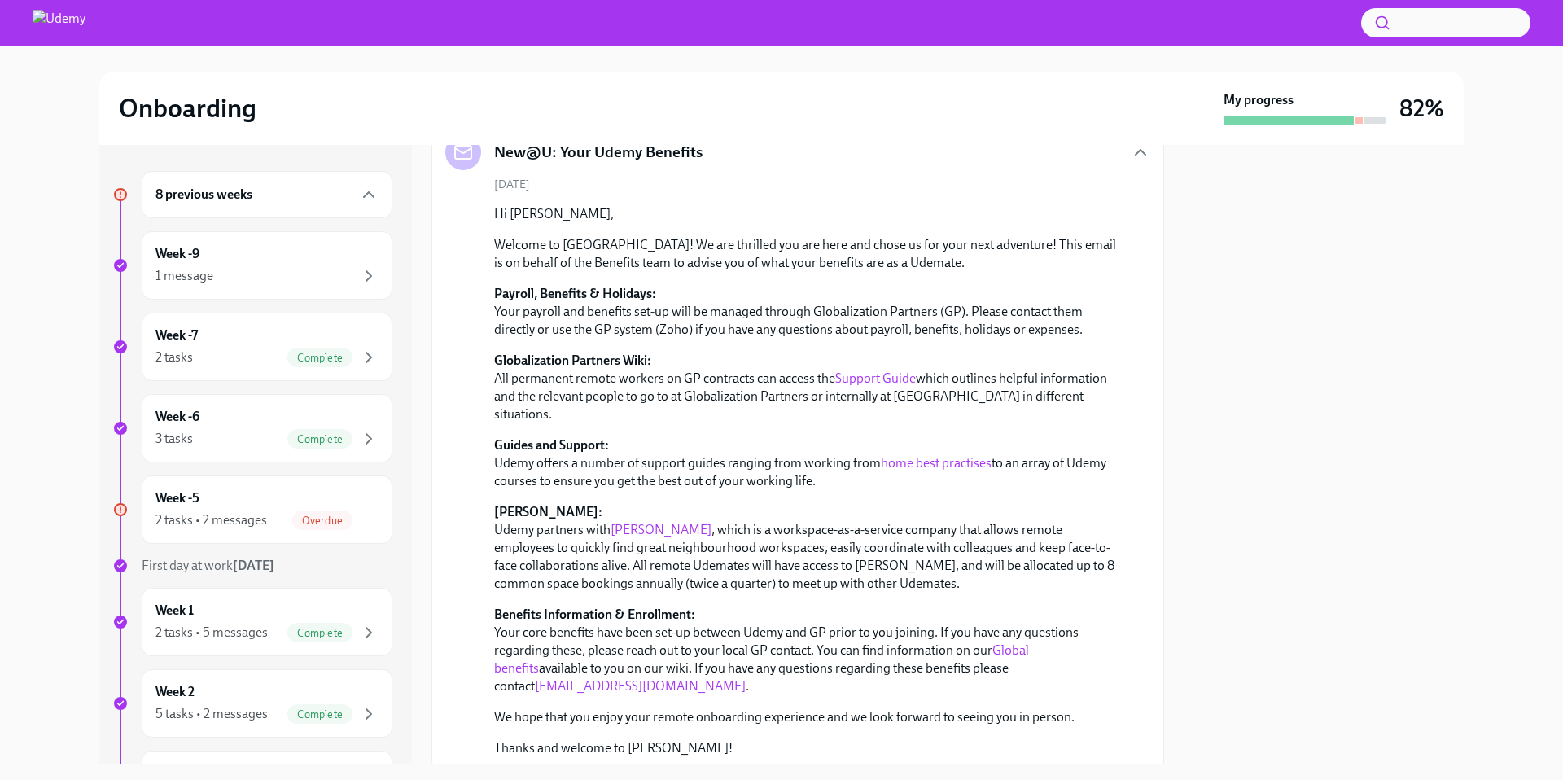
scroll to position [333, 0]
click at [629, 523] on link "[PERSON_NAME]" at bounding box center [661, 530] width 101 height 15
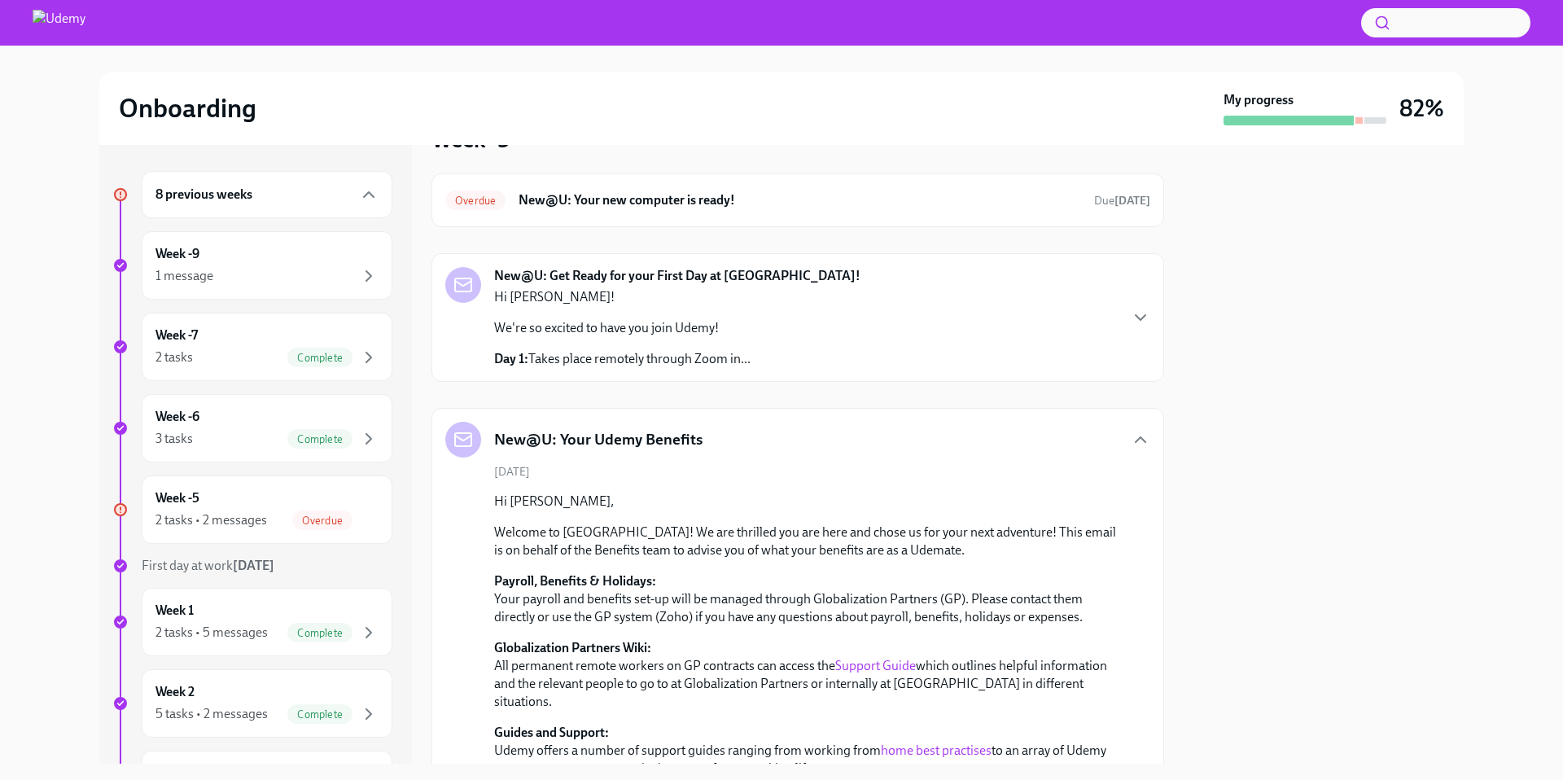
scroll to position [0, 0]
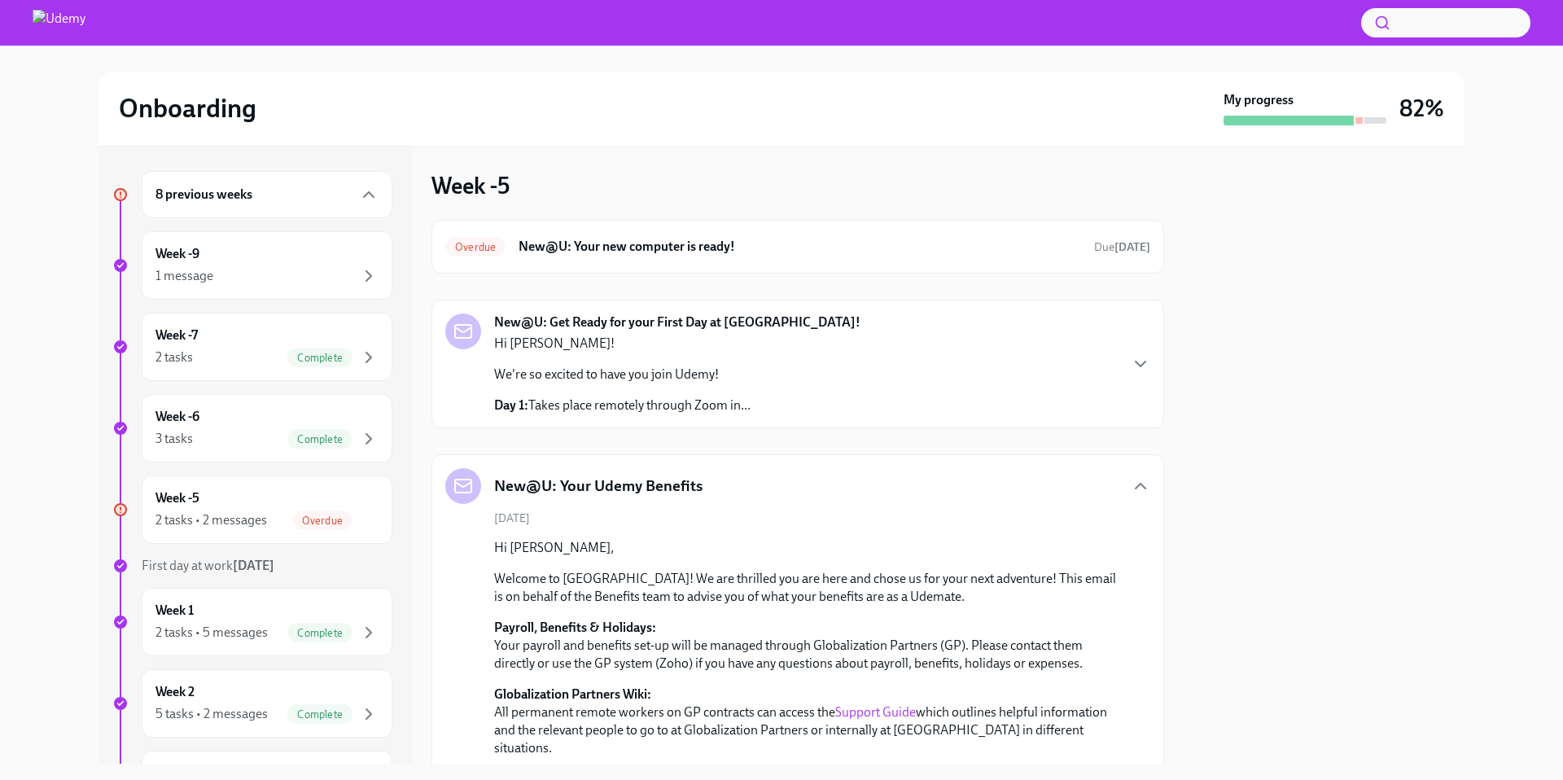
click at [606, 382] on p "We're so excited to have you join Udemy!" at bounding box center [622, 375] width 256 height 18
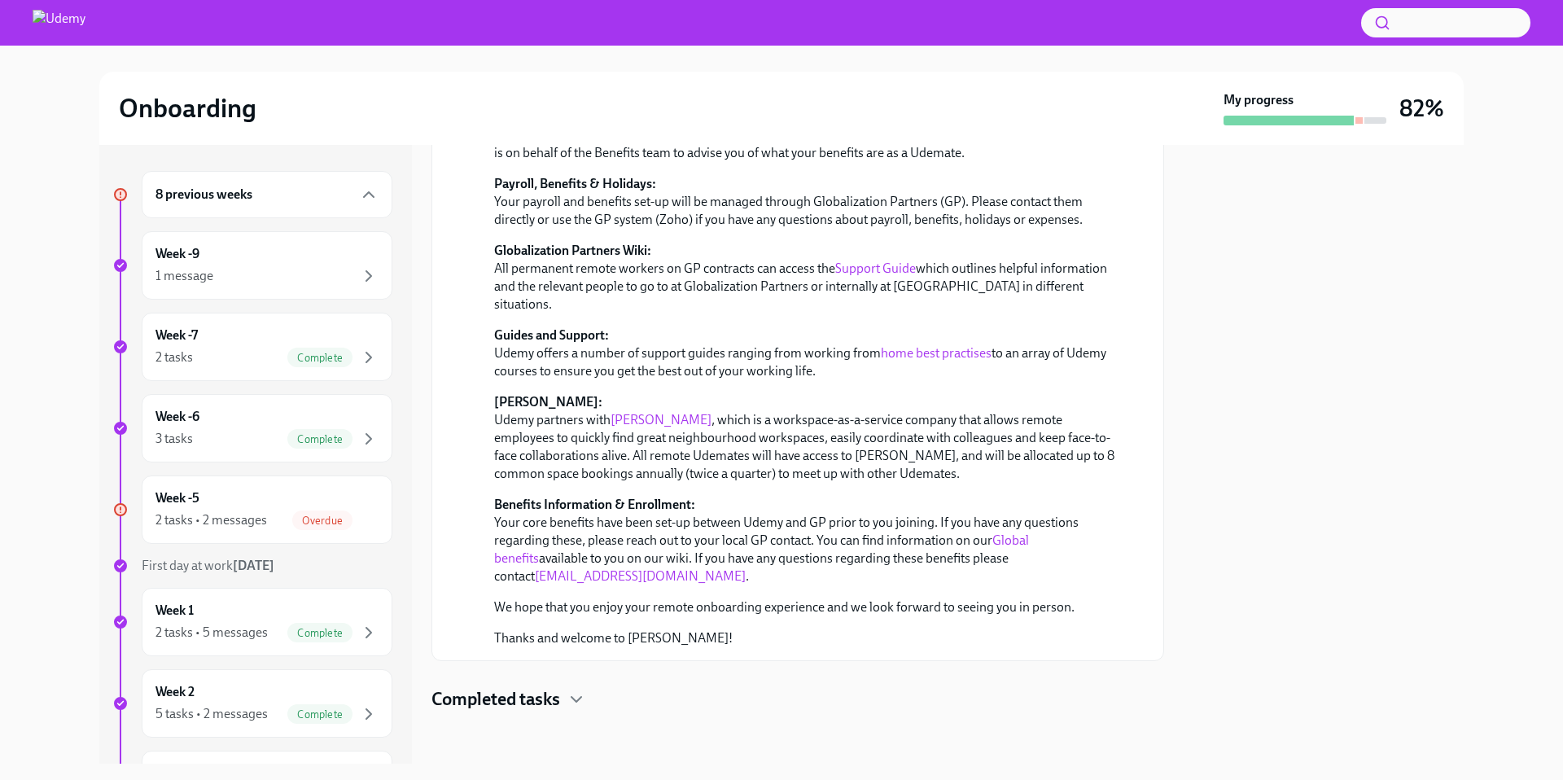
scroll to position [884, 0]
click at [538, 712] on div at bounding box center [798, 738] width 733 height 52
click at [547, 708] on h4 "Completed tasks" at bounding box center [496, 699] width 129 height 24
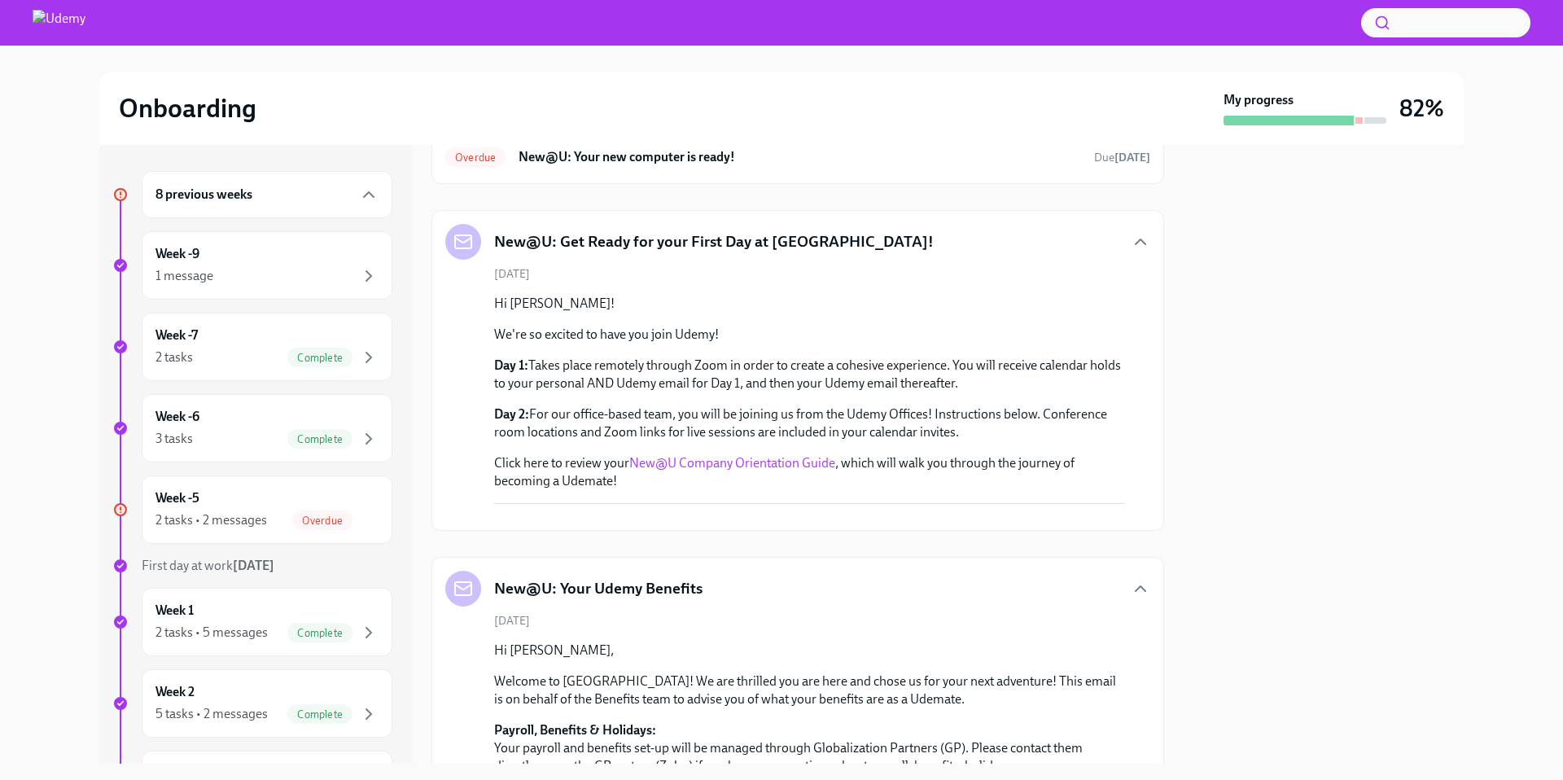
scroll to position [0, 0]
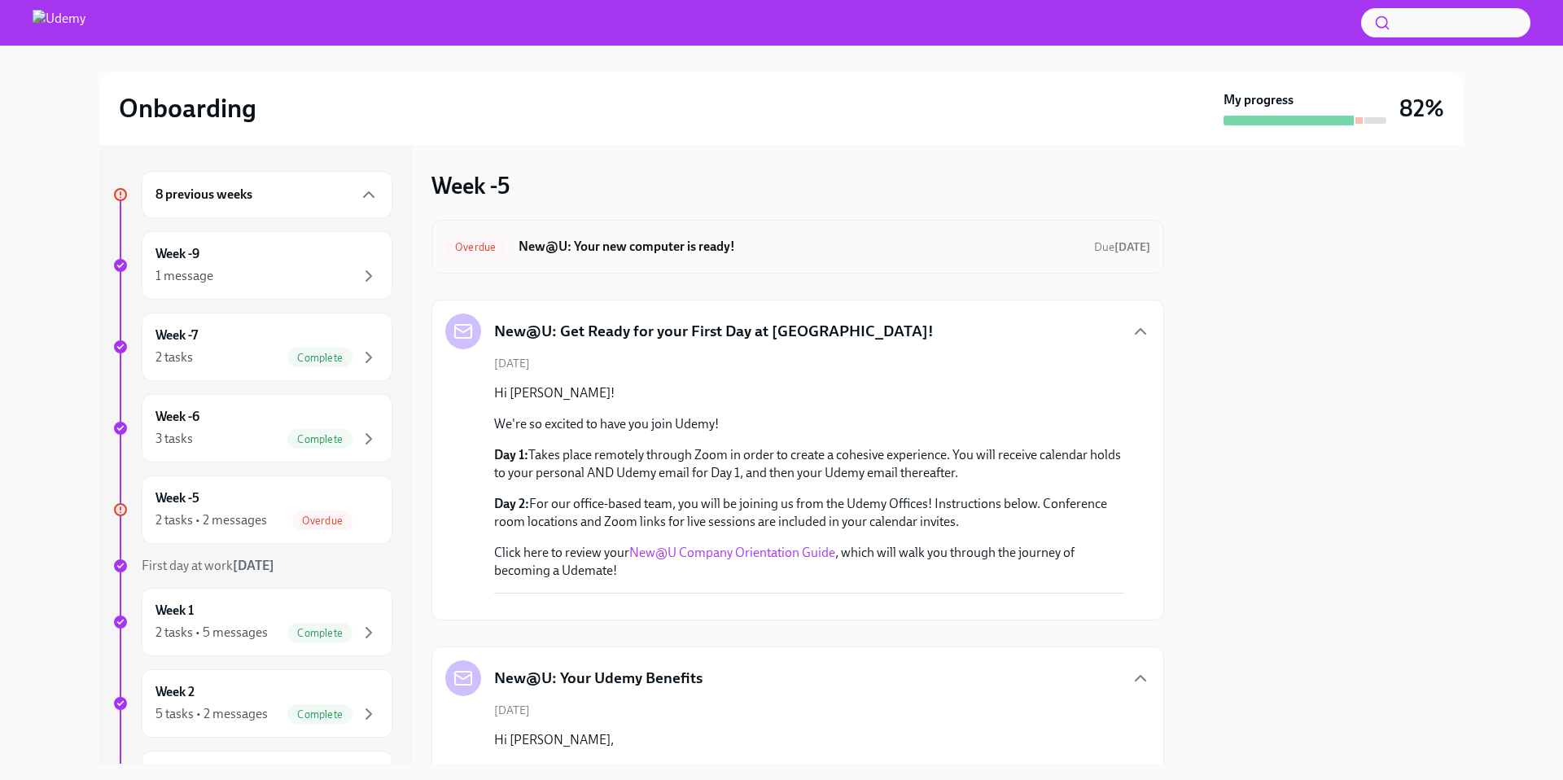
click at [688, 271] on div "Overdue New@U: Your new computer is ready! Due [DATE]" at bounding box center [798, 247] width 733 height 54
click at [680, 246] on h6 "New@U: Your new computer is ready!" at bounding box center [800, 247] width 563 height 18
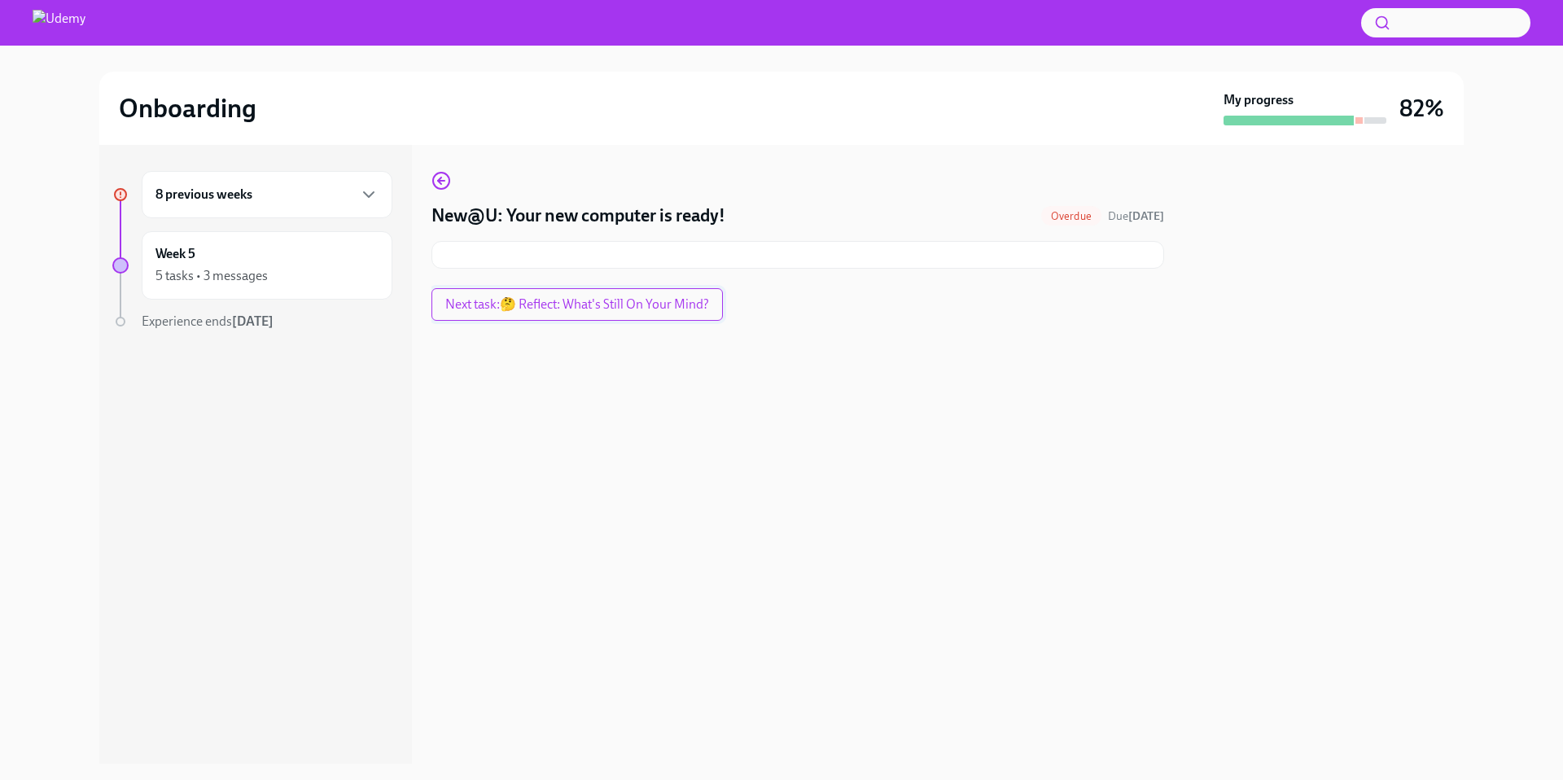
click at [532, 306] on span "Next task : 🤔 Reflect: What's Still On Your Mind?" at bounding box center [577, 304] width 264 height 16
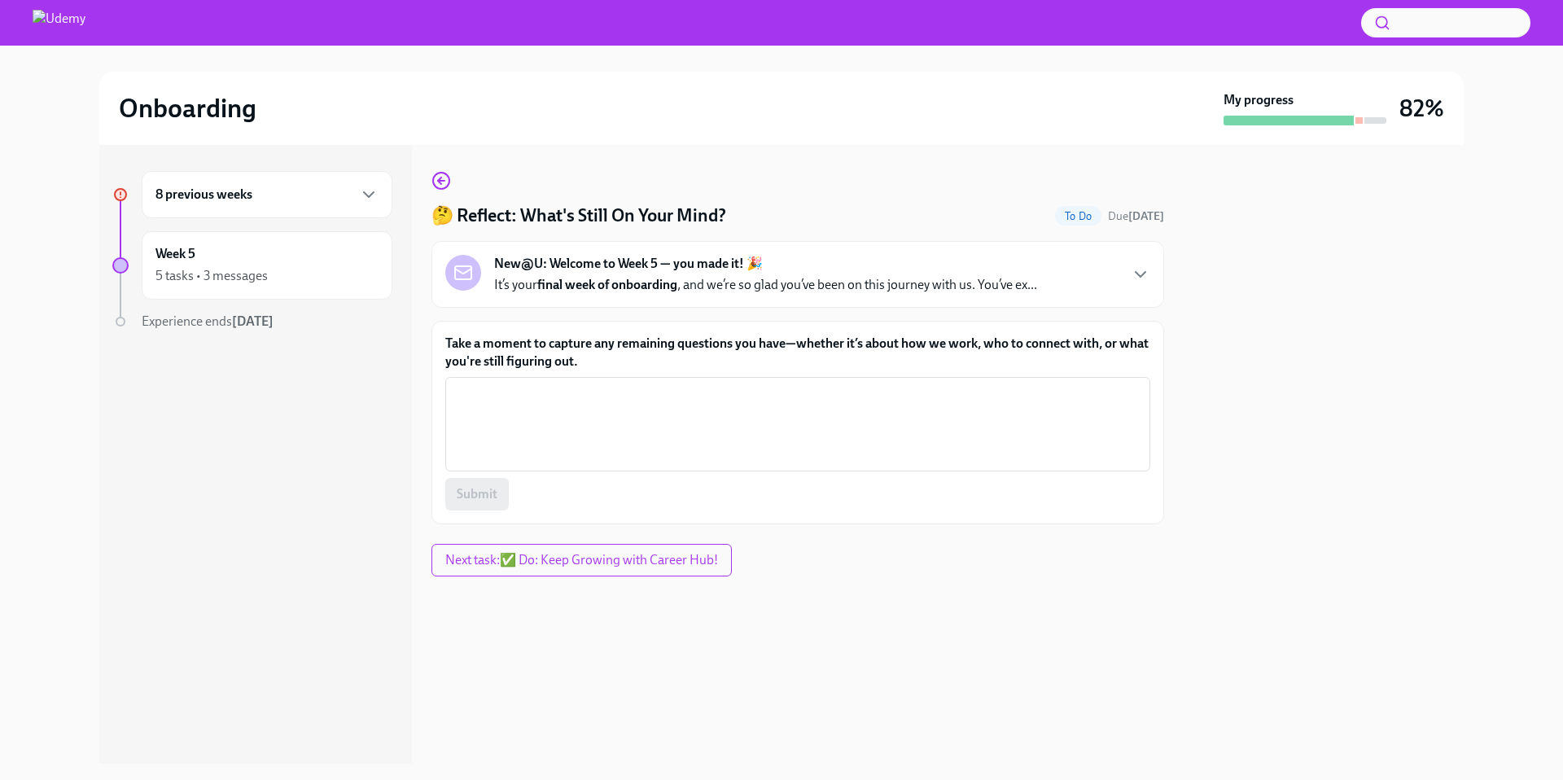
click at [347, 209] on div "8 previous weeks" at bounding box center [267, 194] width 251 height 47
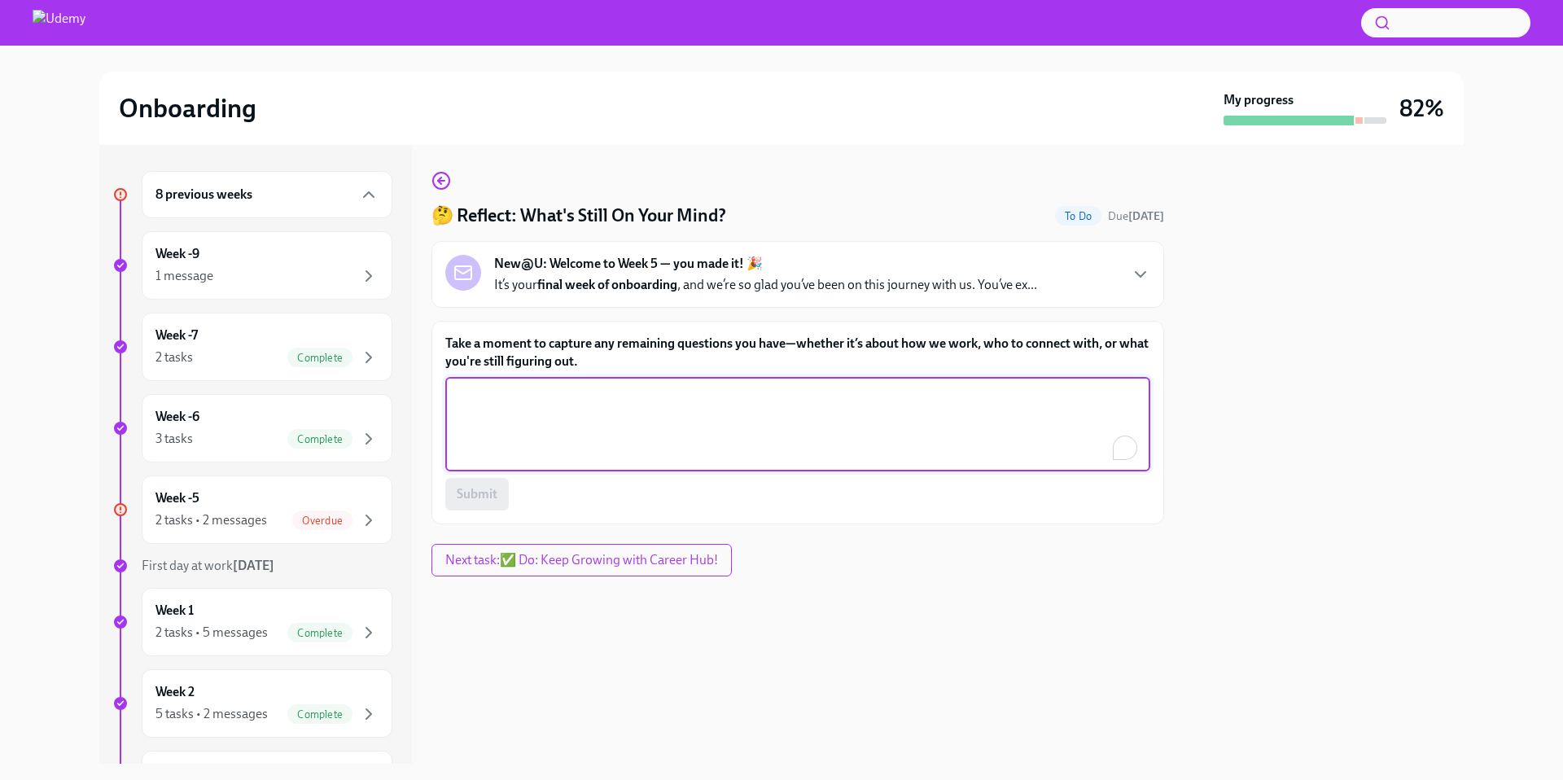
click at [603, 441] on textarea "Take a moment to capture any remaining questions you have—whether it’s about ho…" at bounding box center [798, 424] width 686 height 78
click at [918, 285] on p "It’s your final week of onboarding , and we’re so glad you’ve been on this jour…" at bounding box center [765, 285] width 543 height 18
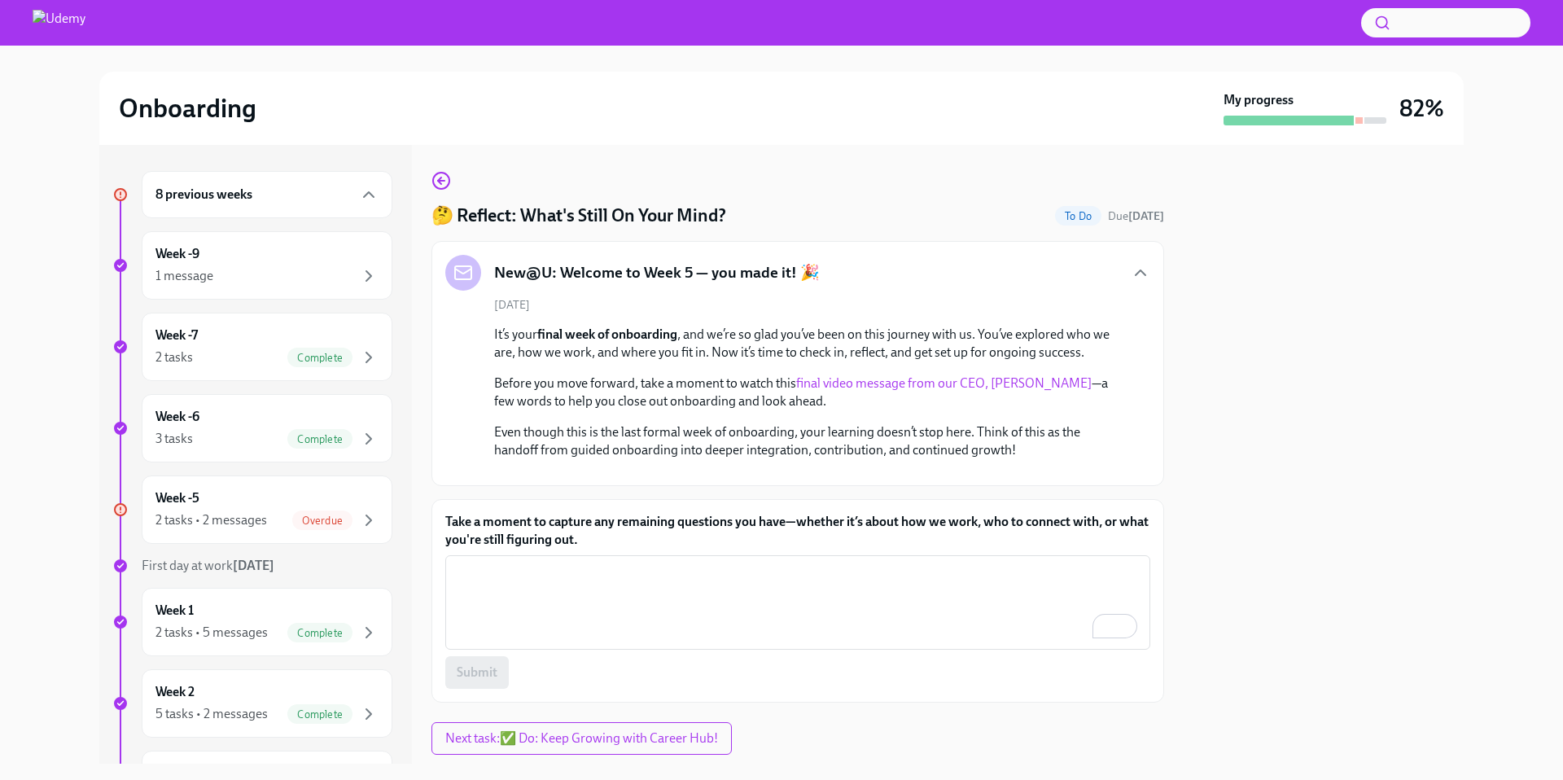
click at [690, 395] on p "Before you move forward, take a moment to watch this final video message from o…" at bounding box center [809, 393] width 630 height 36
click at [847, 386] on link "final video message from our CEO, [PERSON_NAME]" at bounding box center [944, 382] width 296 height 15
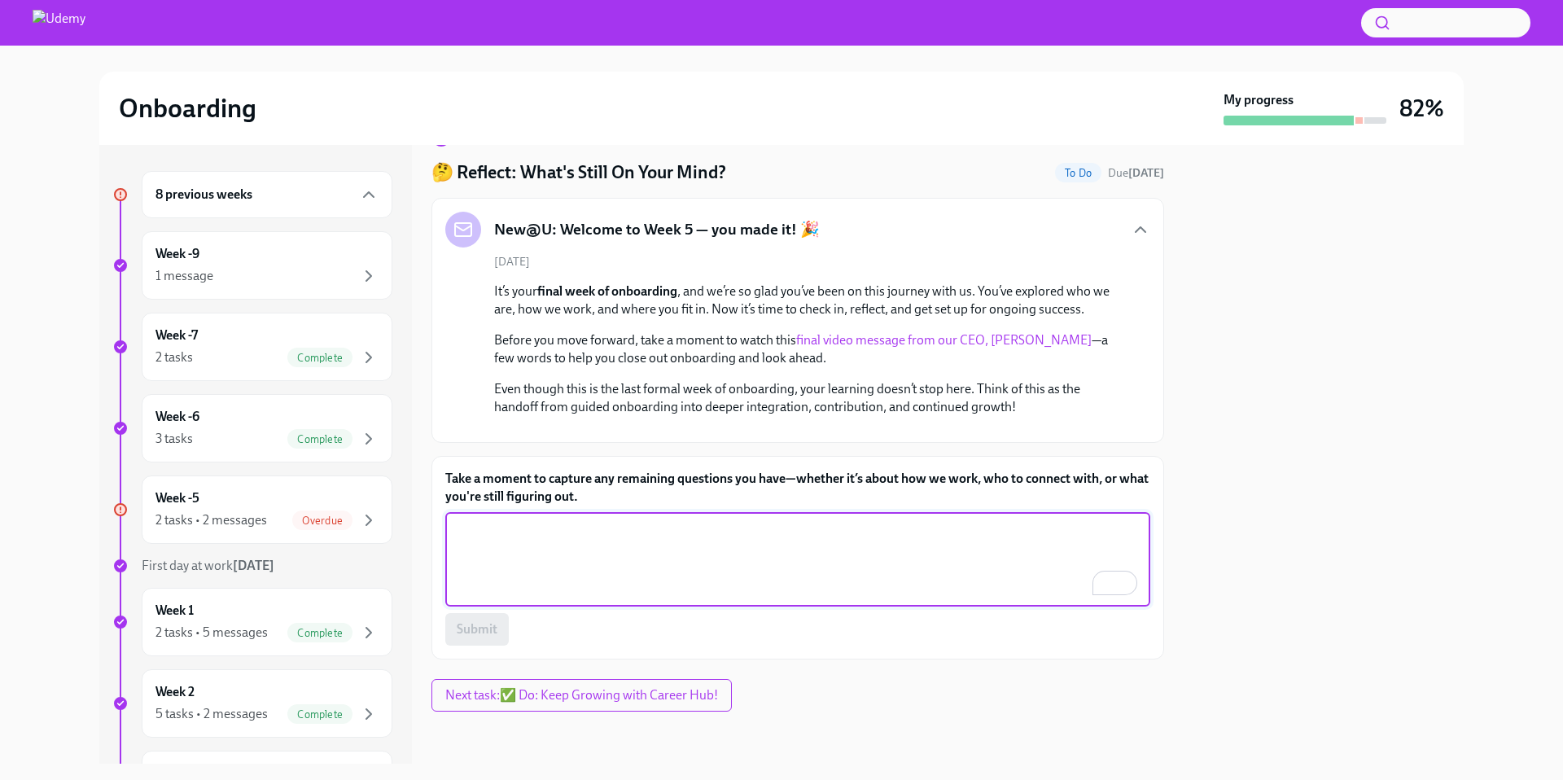
click at [624, 541] on textarea "Take a moment to capture any remaining questions you have—whether it’s about ho…" at bounding box center [798, 559] width 686 height 78
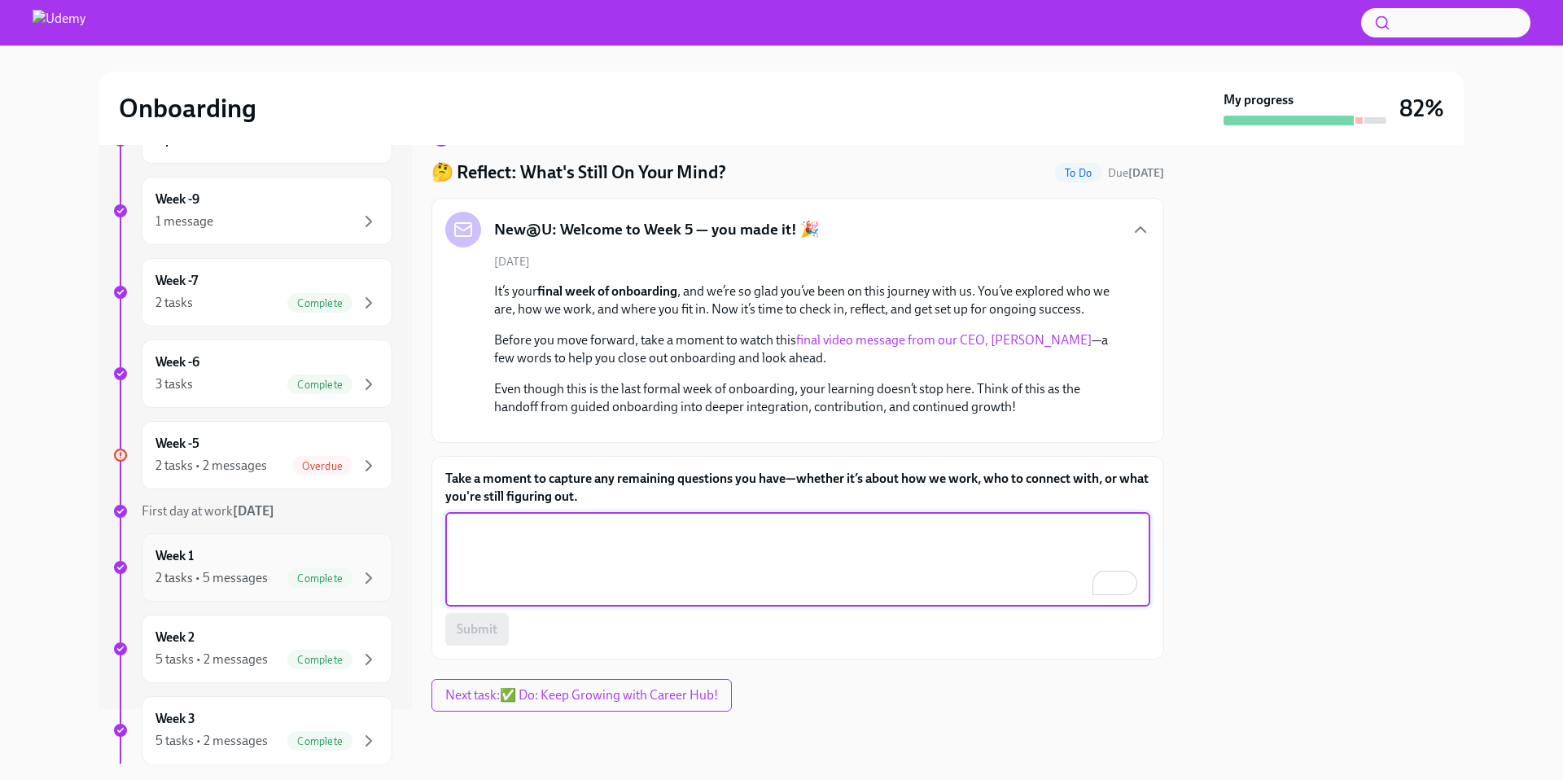
scroll to position [314, 0]
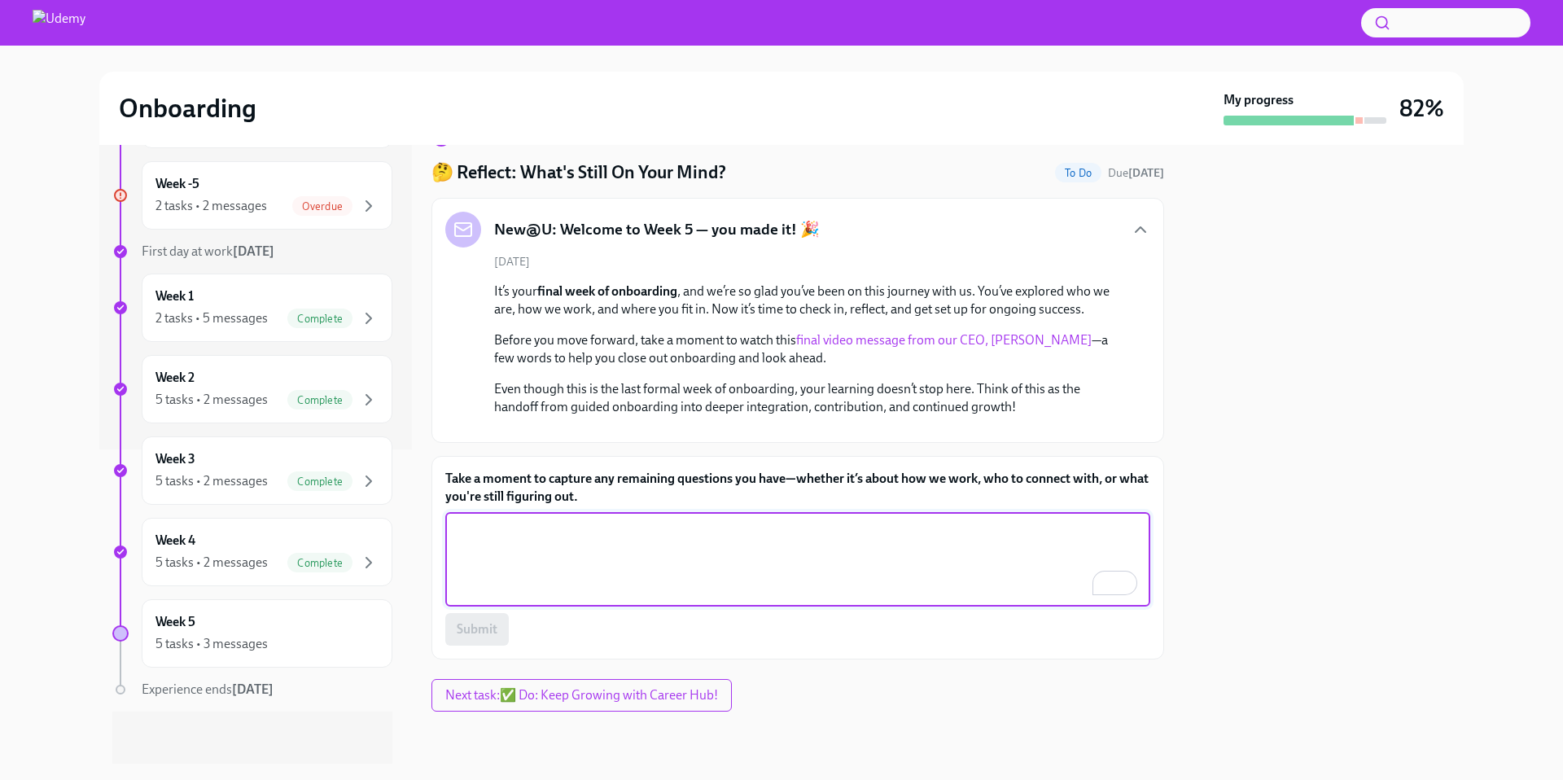
click at [634, 566] on textarea "Take a moment to capture any remaining questions you have—whether it’s about ho…" at bounding box center [798, 559] width 686 height 78
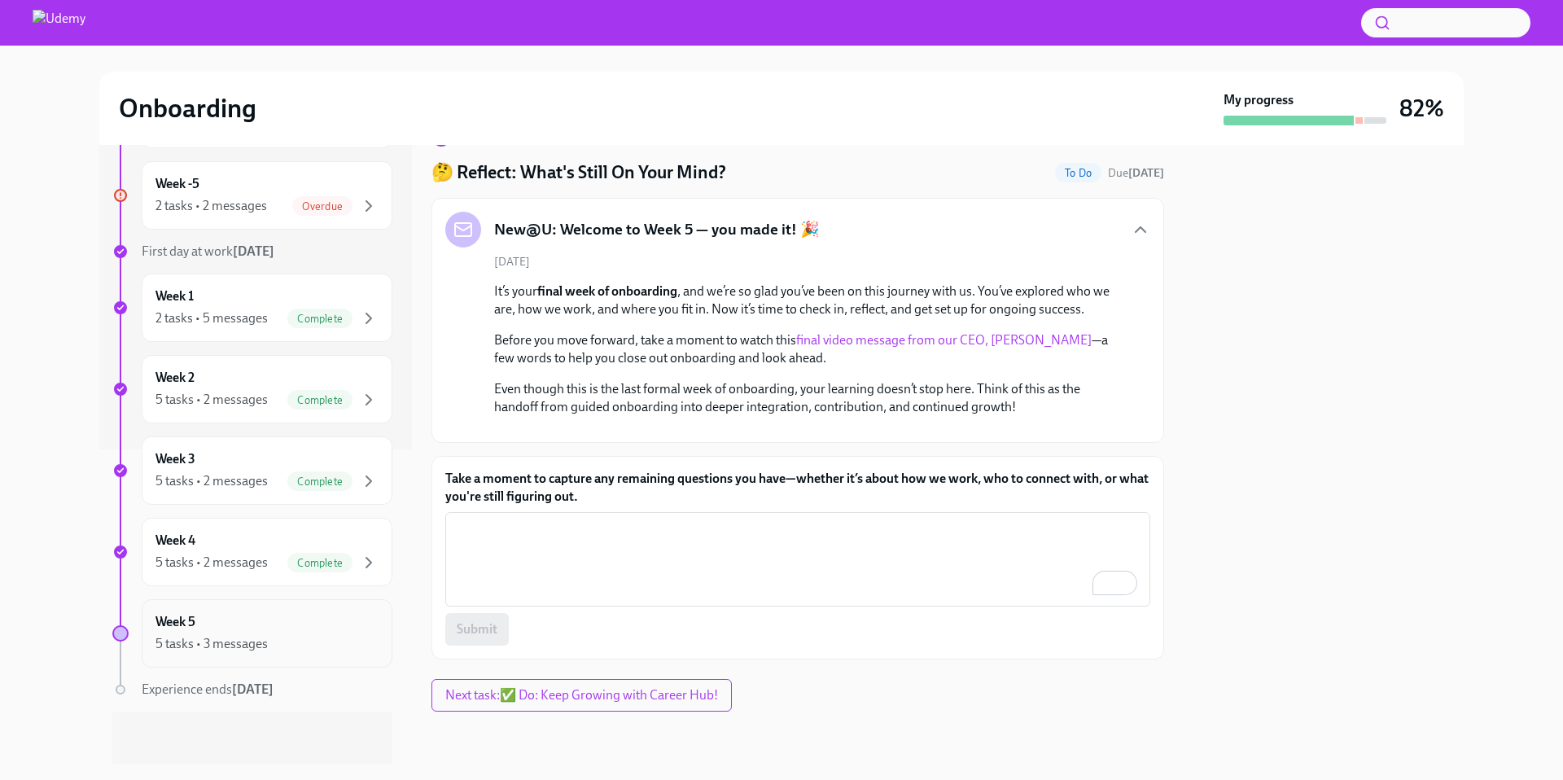
click at [292, 643] on div "5 tasks • 3 messages" at bounding box center [267, 644] width 223 height 20
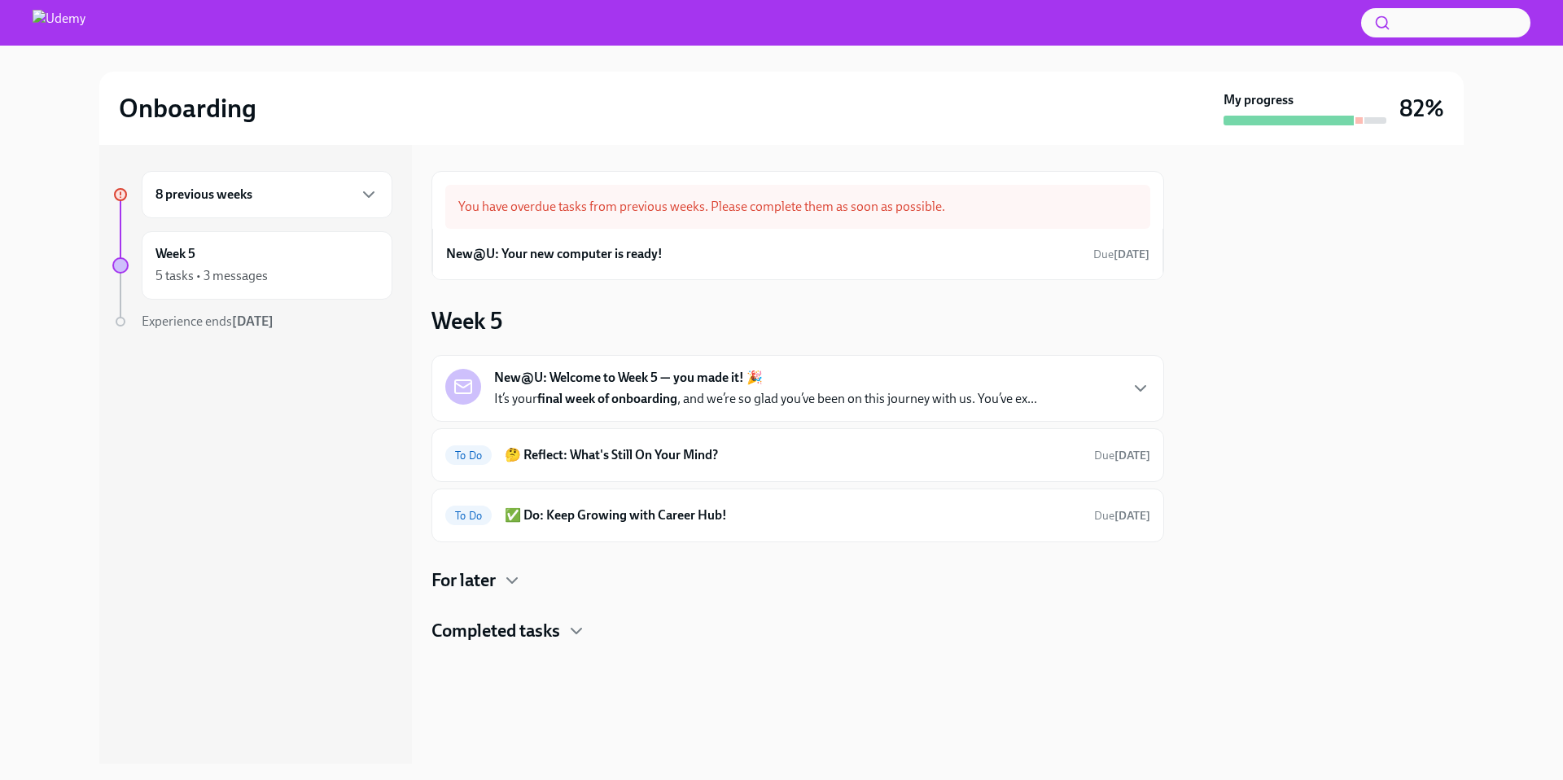
click at [821, 407] on p "It’s your final week of onboarding , and we’re so glad you’ve been on this jour…" at bounding box center [765, 399] width 543 height 18
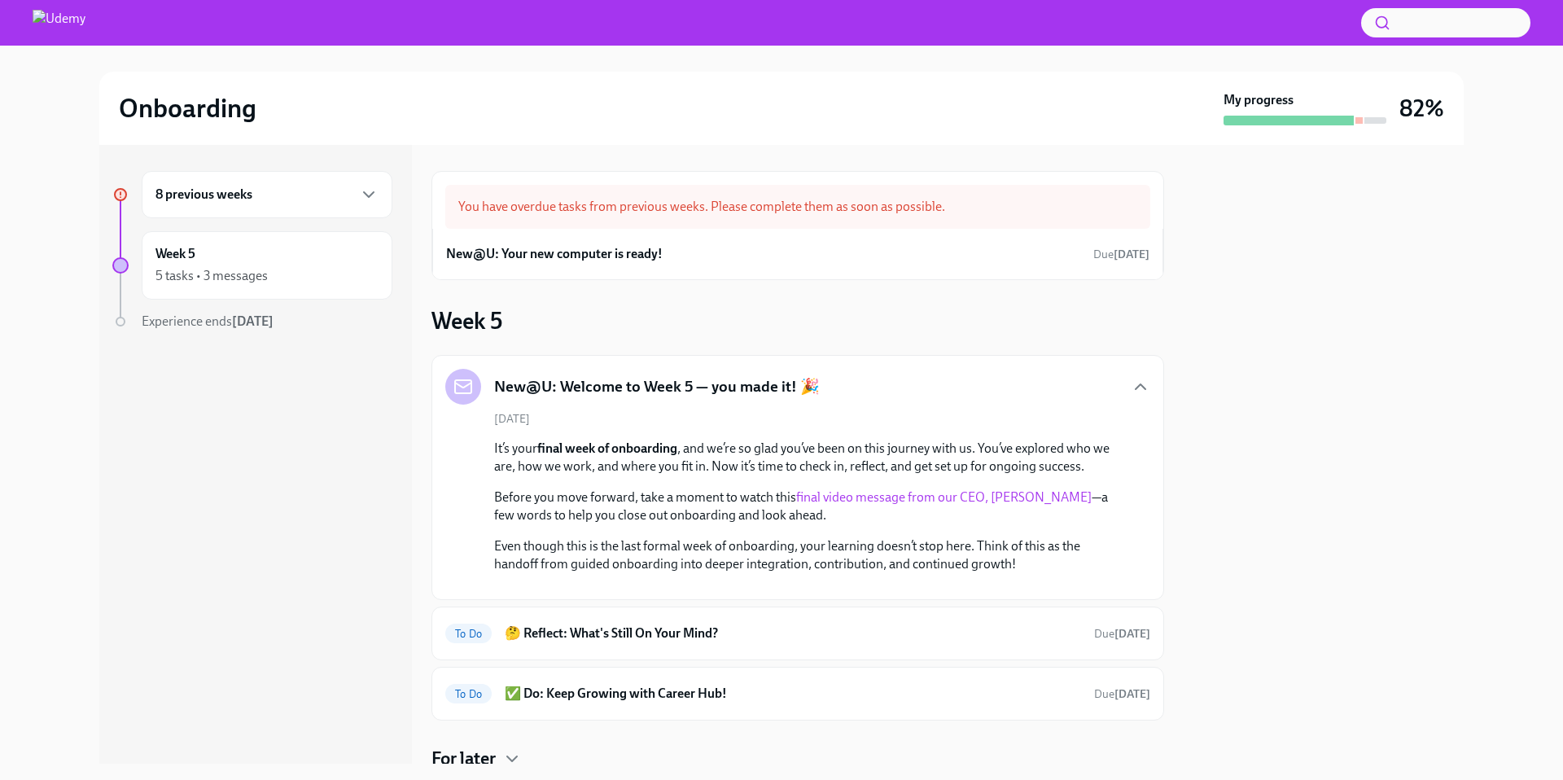
scroll to position [318, 0]
